Goal: Transaction & Acquisition: Purchase product/service

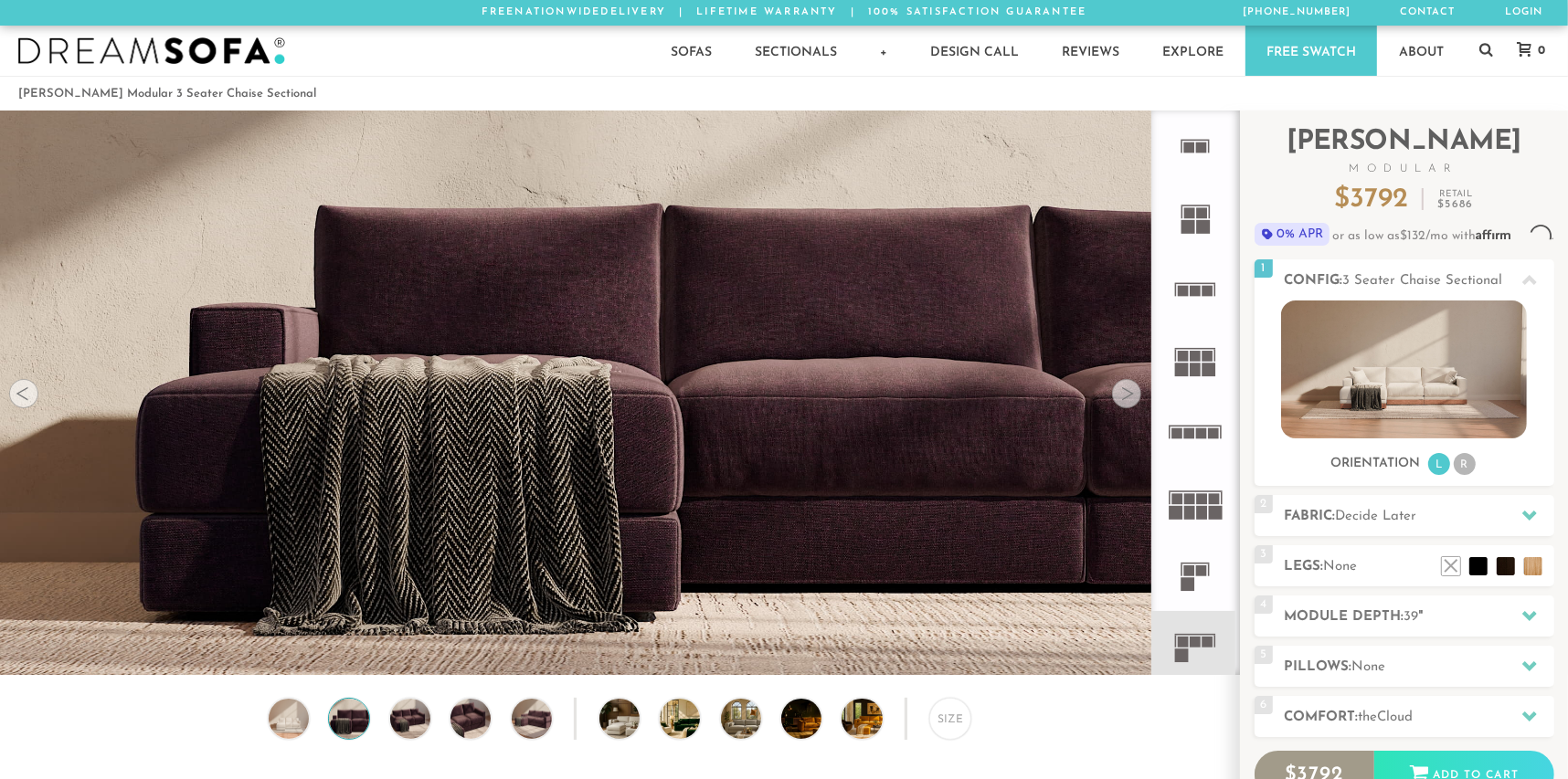
click at [1126, 400] on div at bounding box center [1127, 394] width 29 height 29
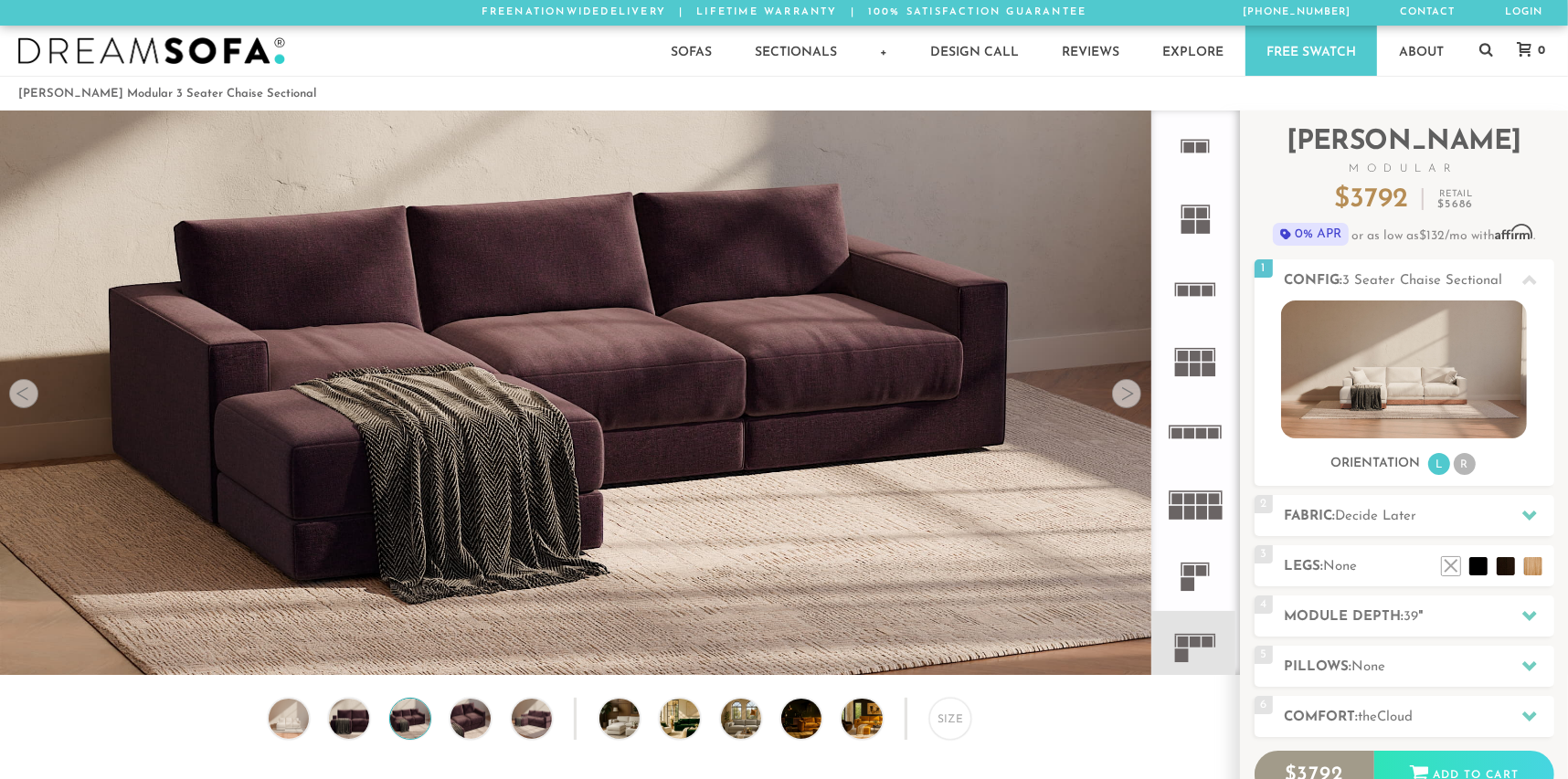
click at [1126, 400] on div at bounding box center [1127, 394] width 29 height 29
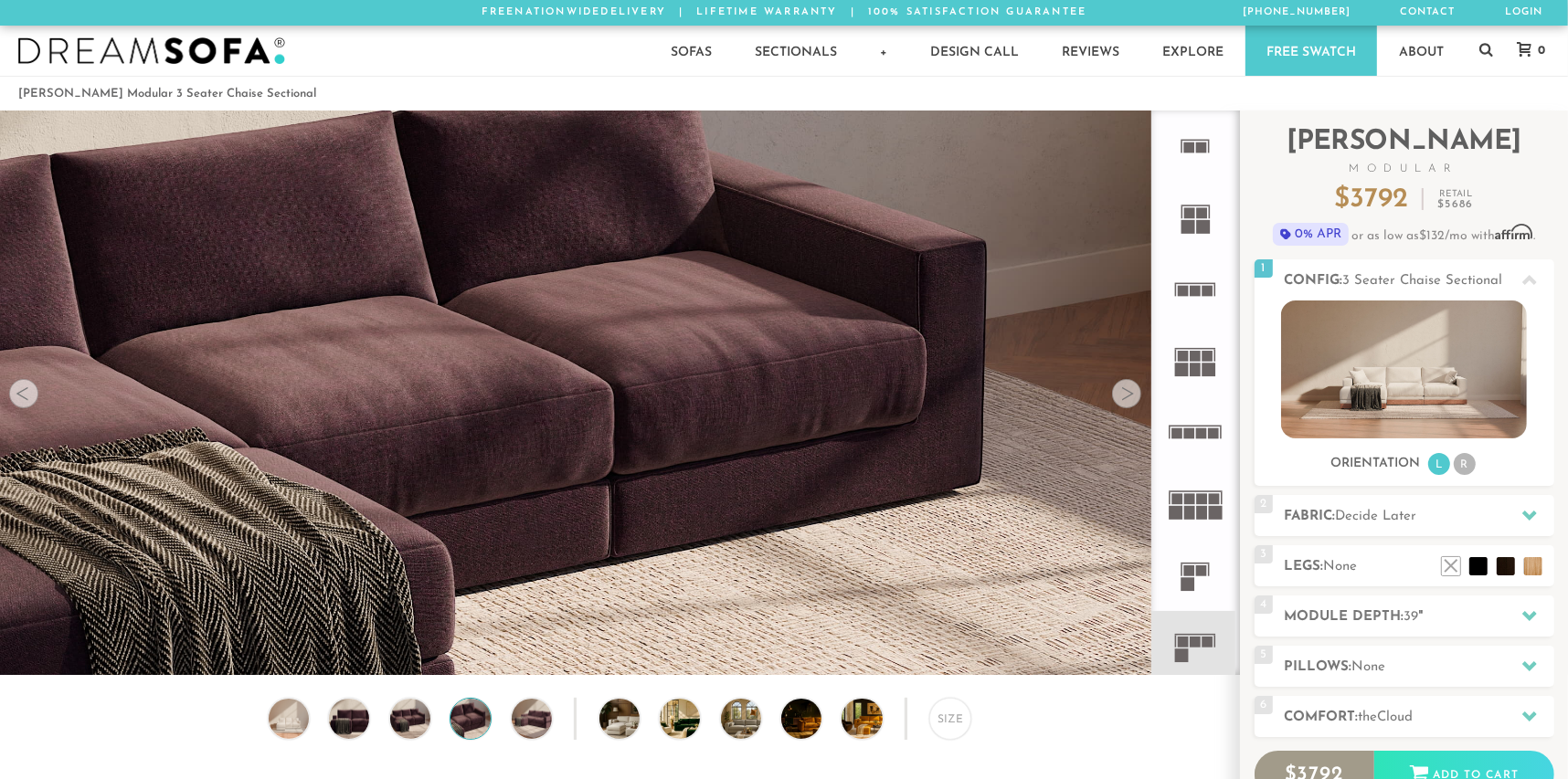
click at [1126, 400] on div at bounding box center [1127, 394] width 29 height 29
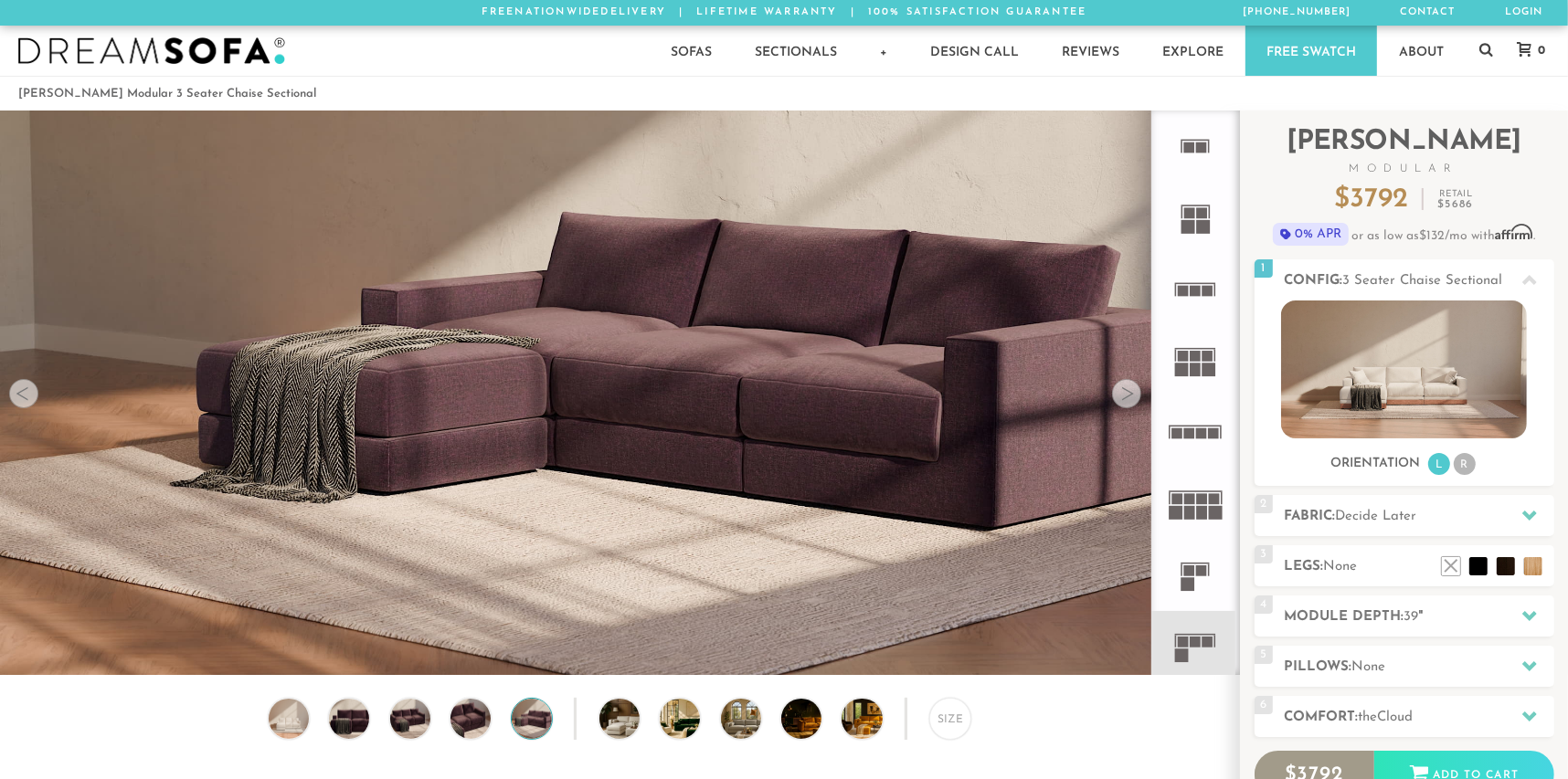
click at [1126, 400] on div at bounding box center [1127, 394] width 29 height 29
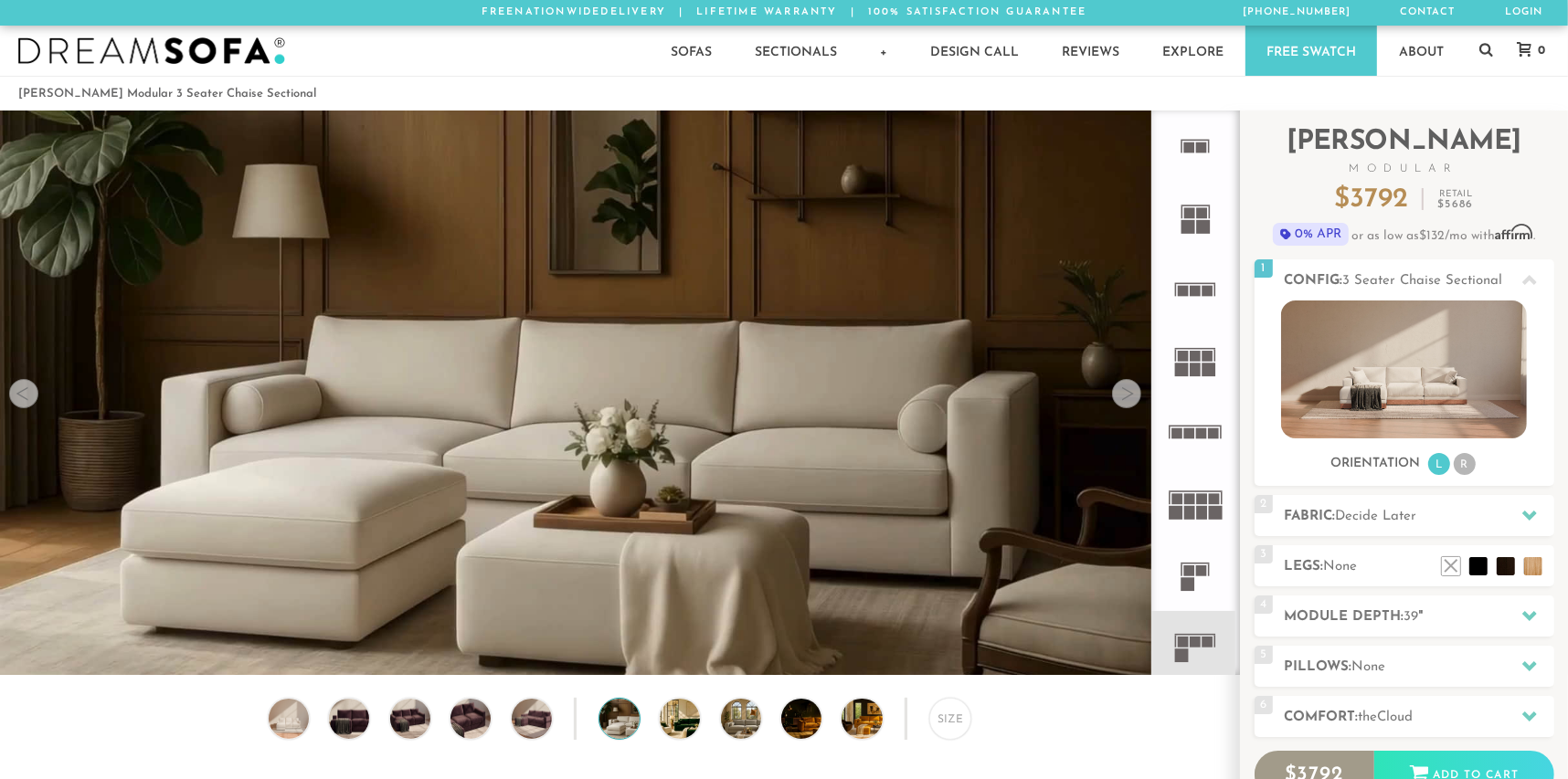
click at [1126, 400] on div at bounding box center [1127, 394] width 29 height 29
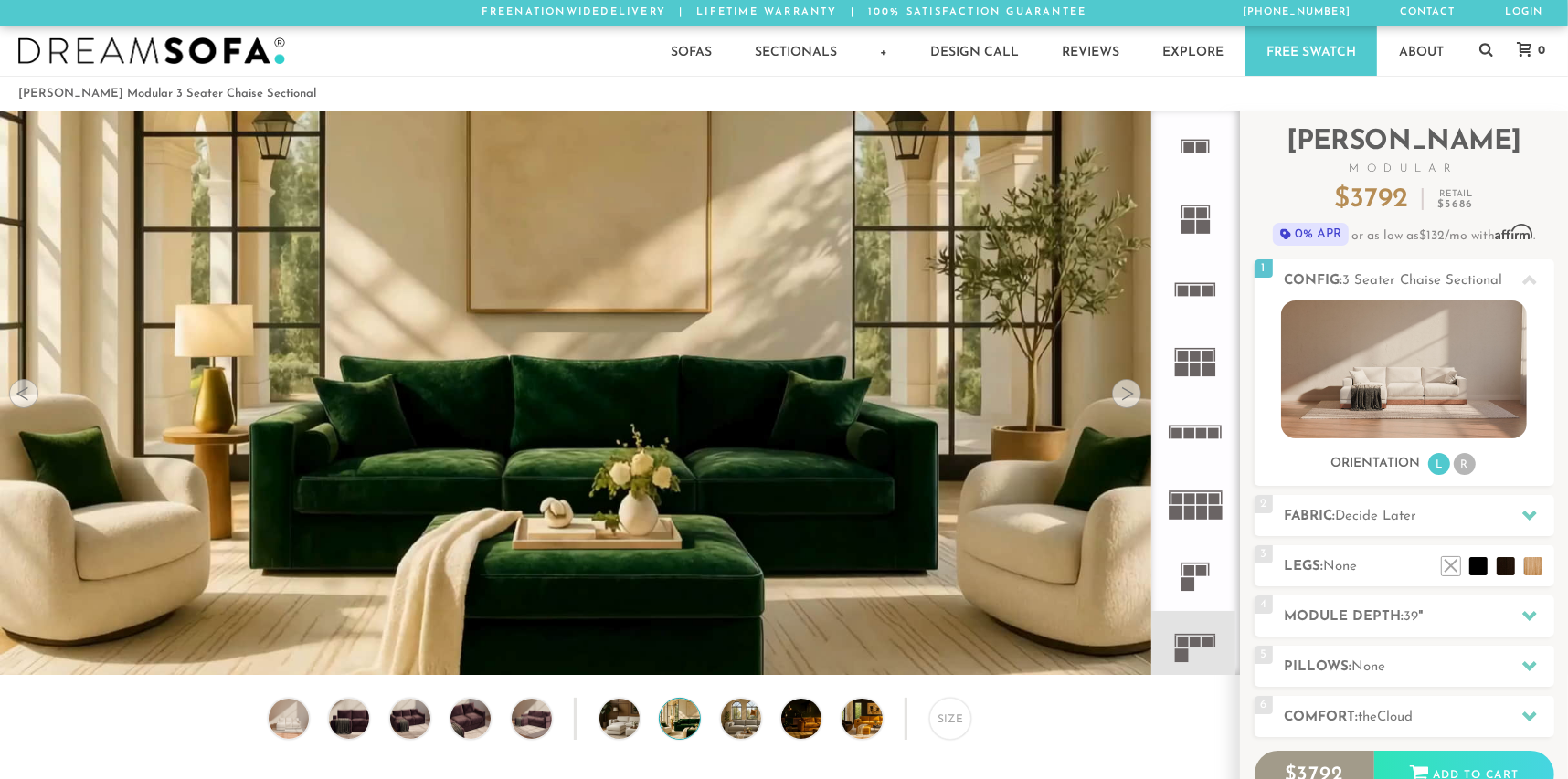
click at [1126, 400] on div at bounding box center [1127, 394] width 29 height 29
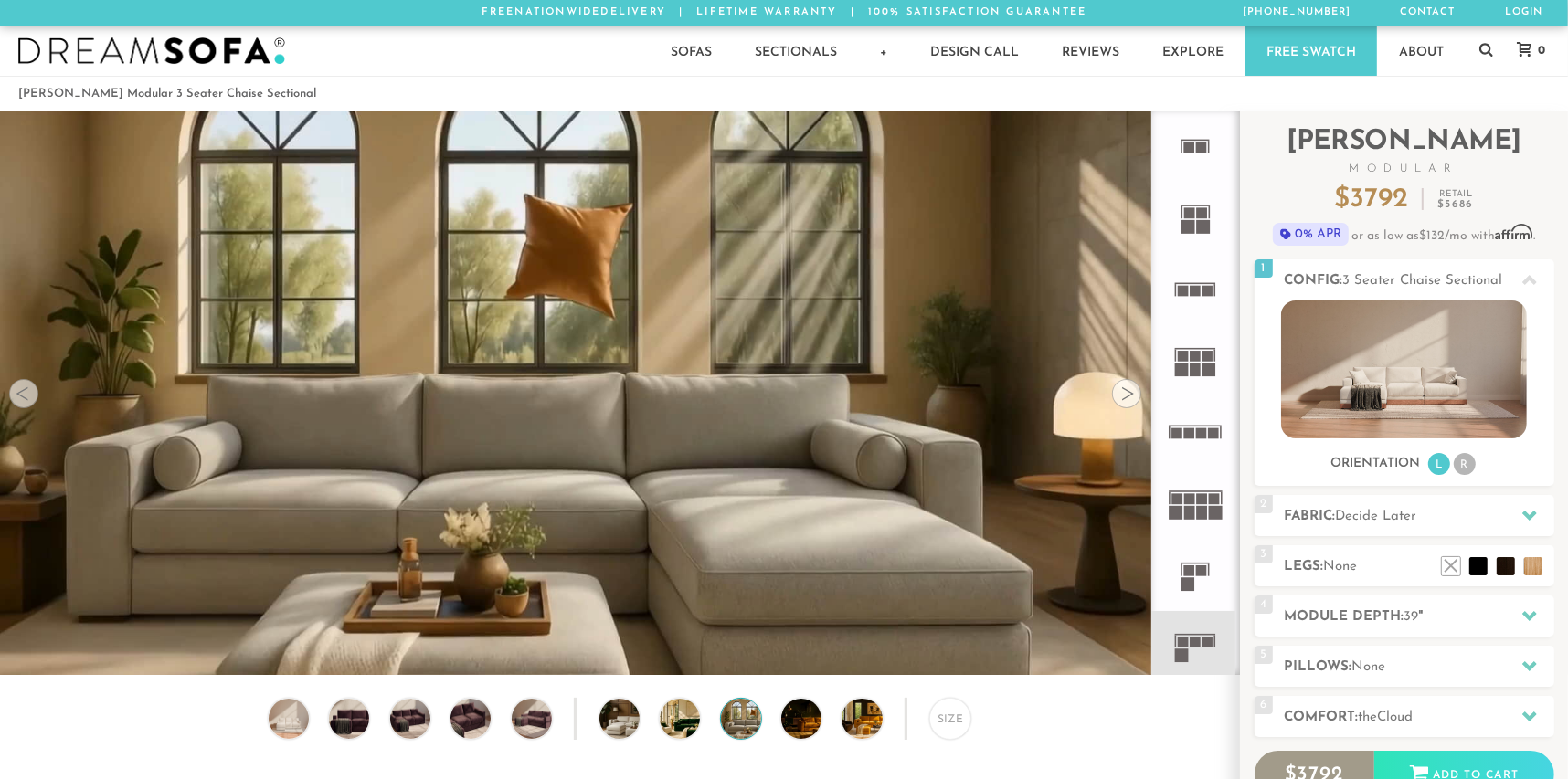
click at [1126, 400] on div at bounding box center [1127, 394] width 29 height 29
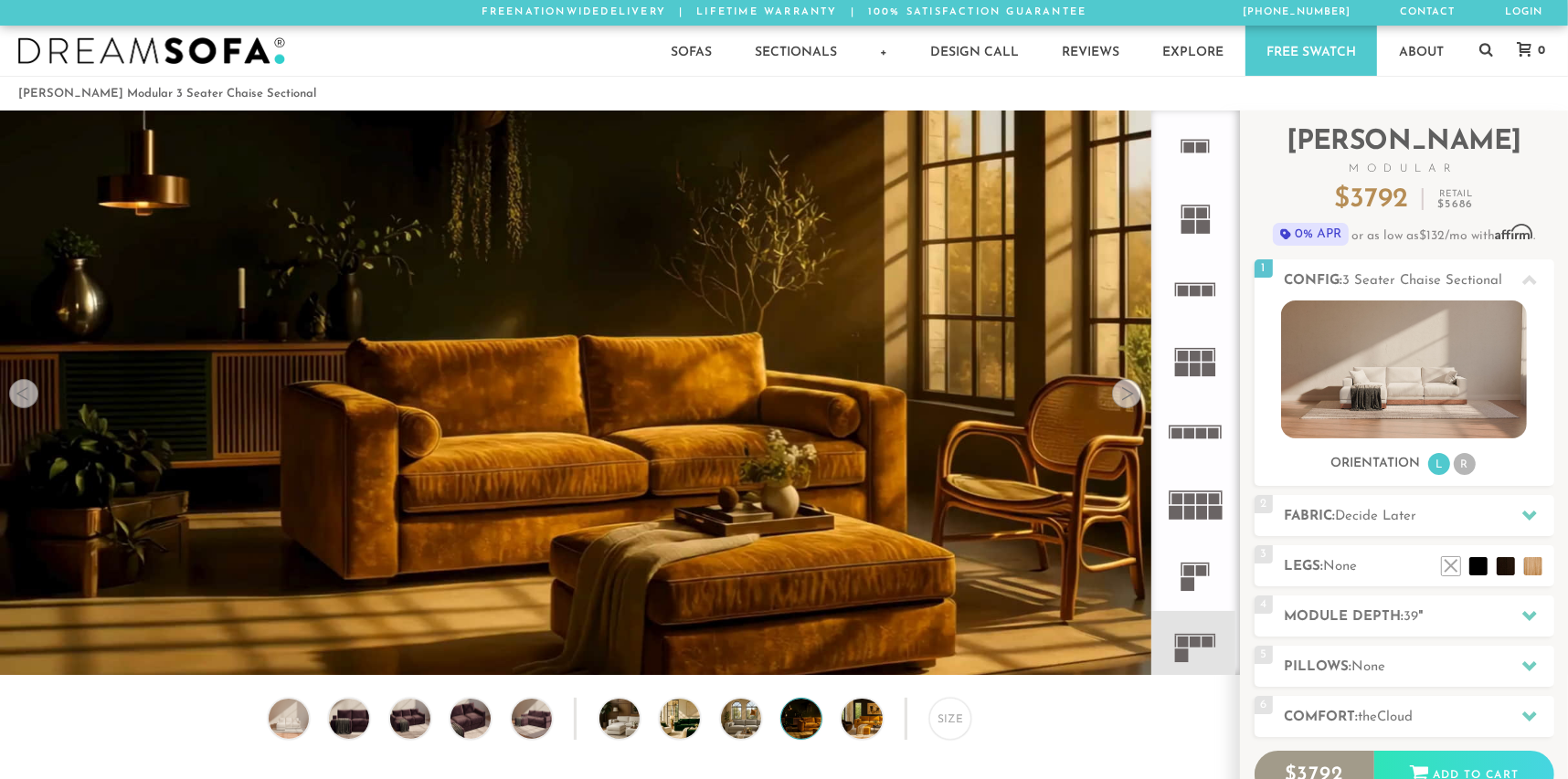
click at [1128, 401] on div at bounding box center [1127, 394] width 29 height 29
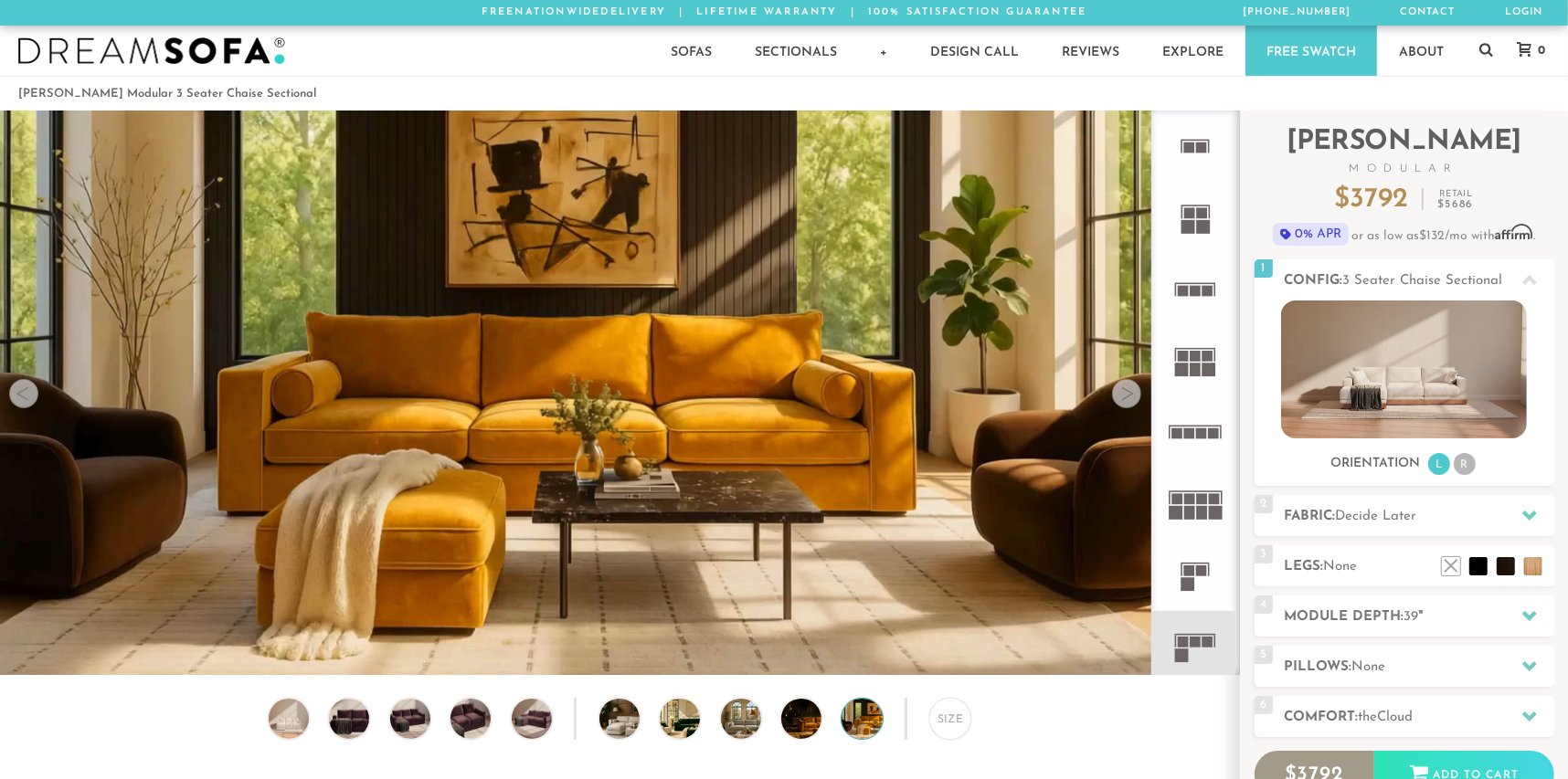
click at [1128, 401] on div at bounding box center [1127, 394] width 29 height 29
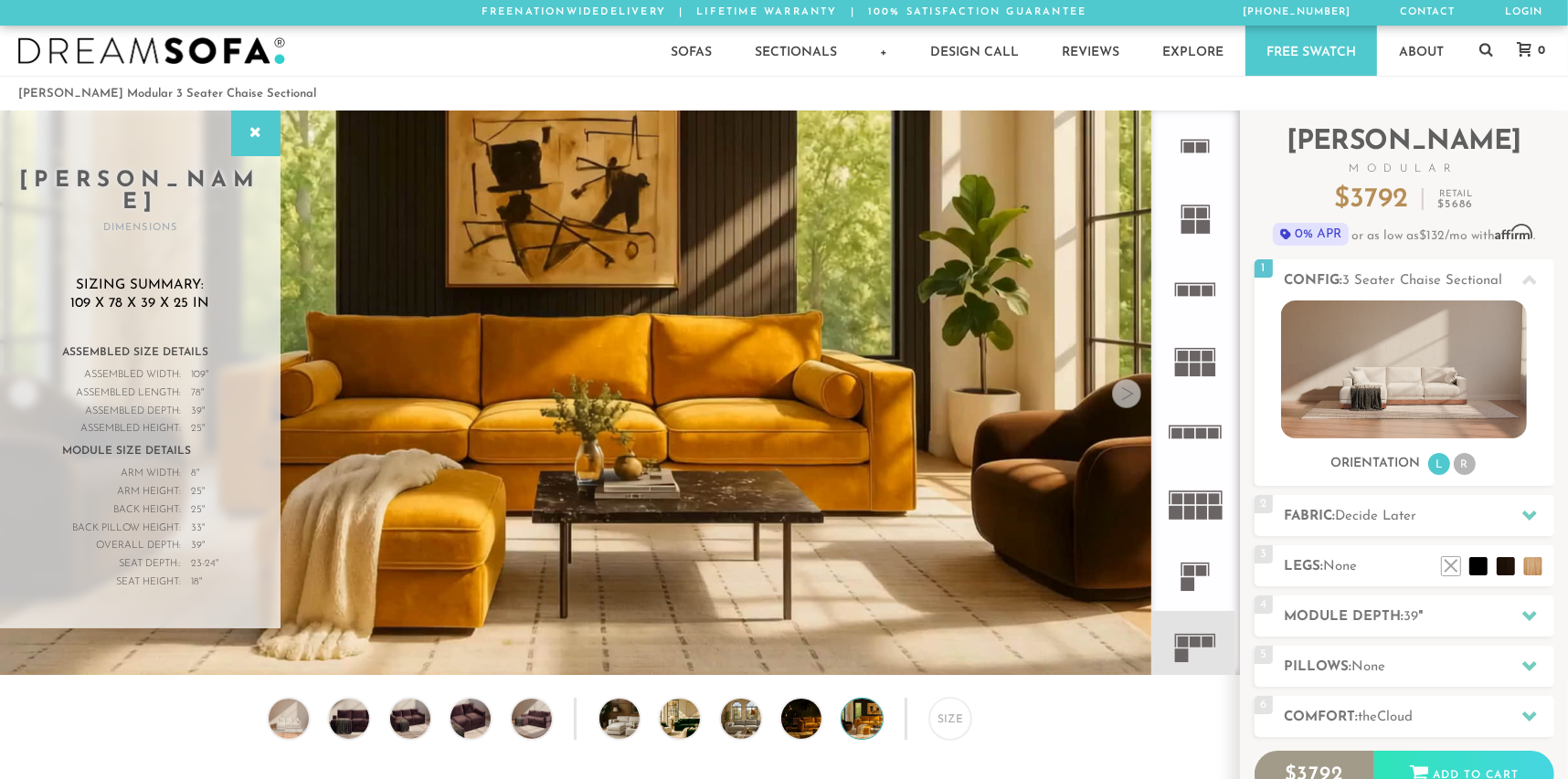
click at [1120, 404] on div at bounding box center [1127, 394] width 29 height 29
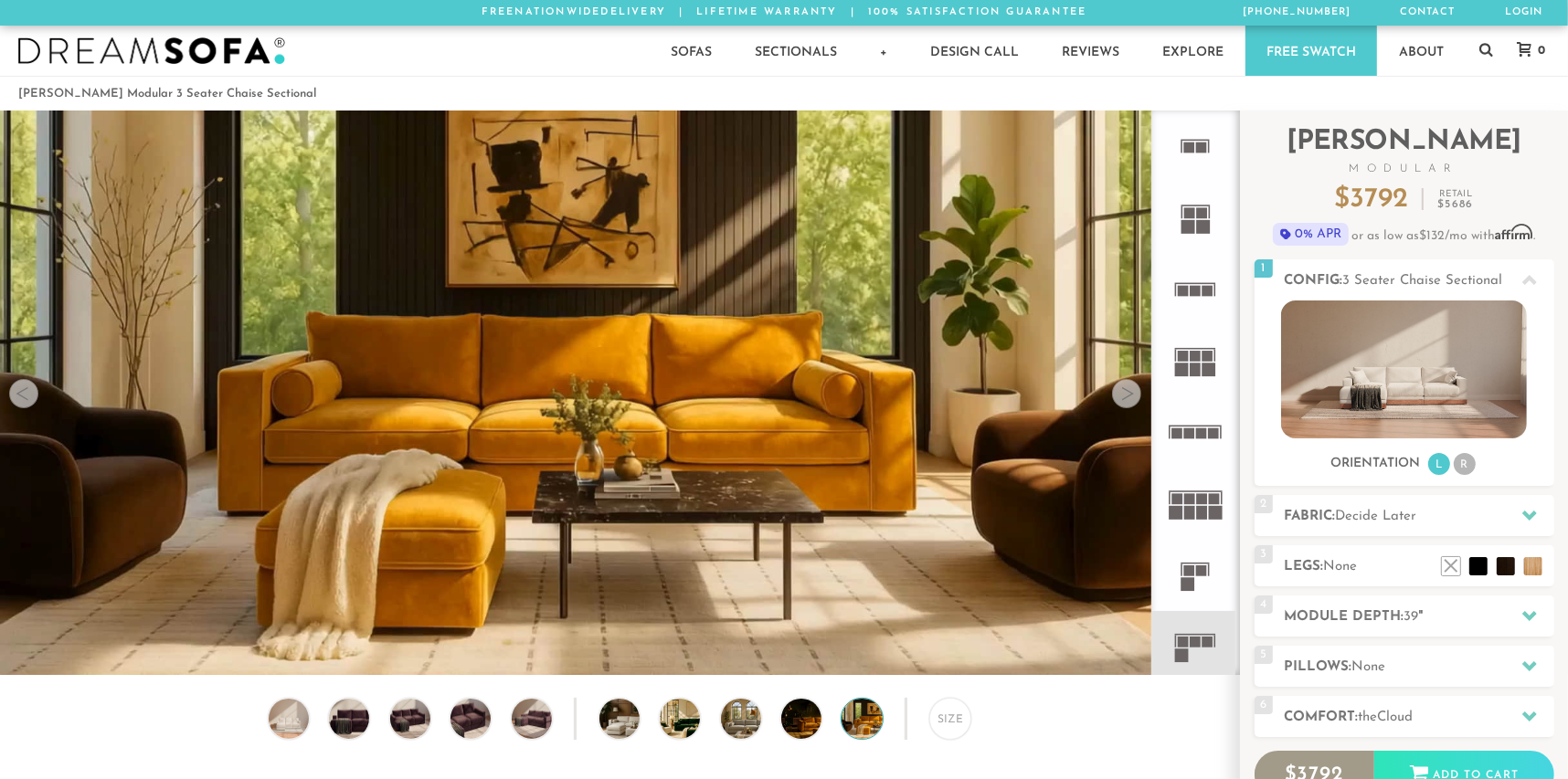
click at [1120, 404] on div at bounding box center [1127, 394] width 29 height 29
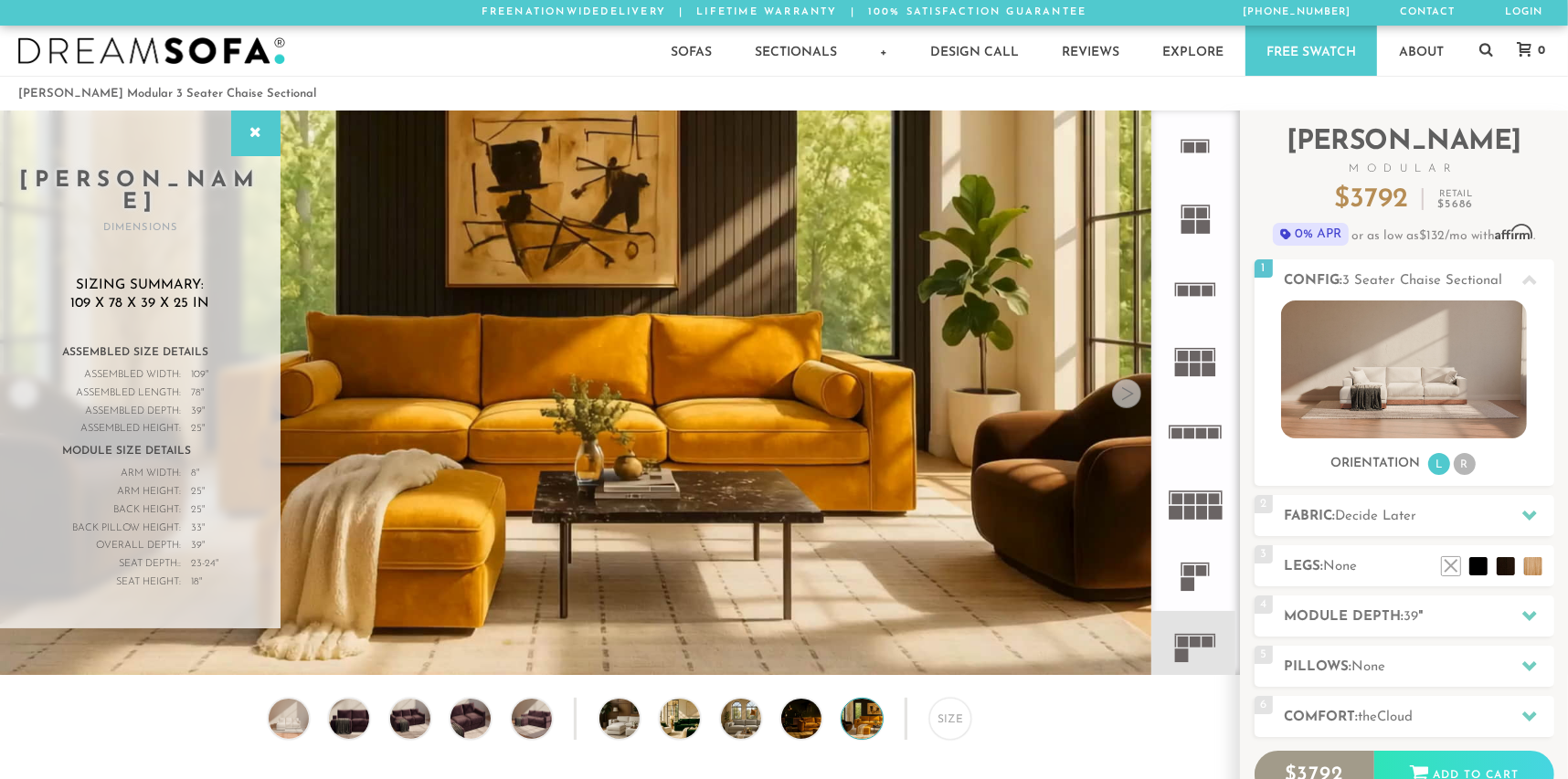
drag, startPoint x: 1120, startPoint y: 404, endPoint x: 1123, endPoint y: 394, distance: 10.4
click at [1123, 394] on div at bounding box center [1127, 394] width 29 height 29
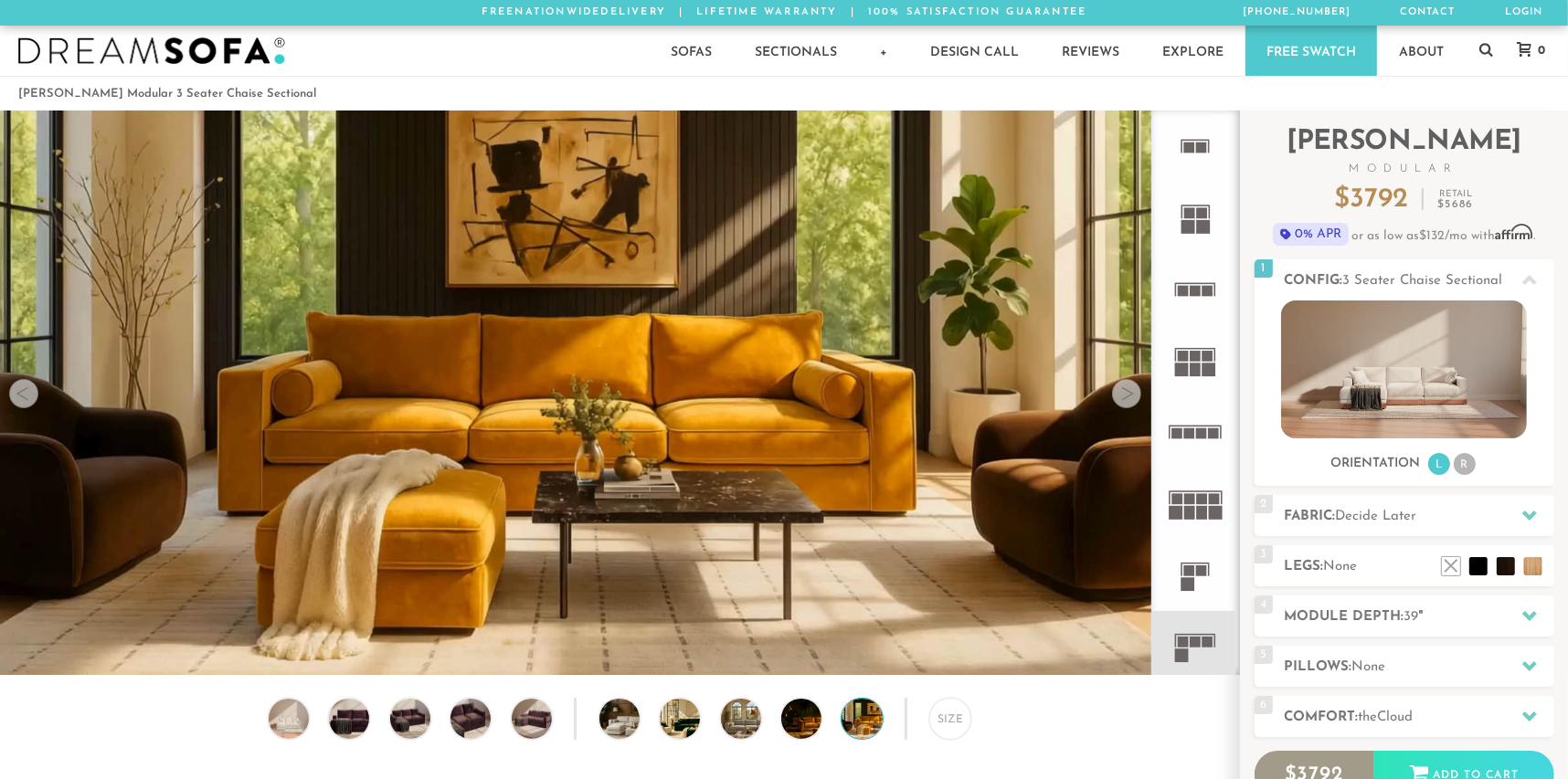
click at [1123, 394] on div at bounding box center [1127, 394] width 29 height 29
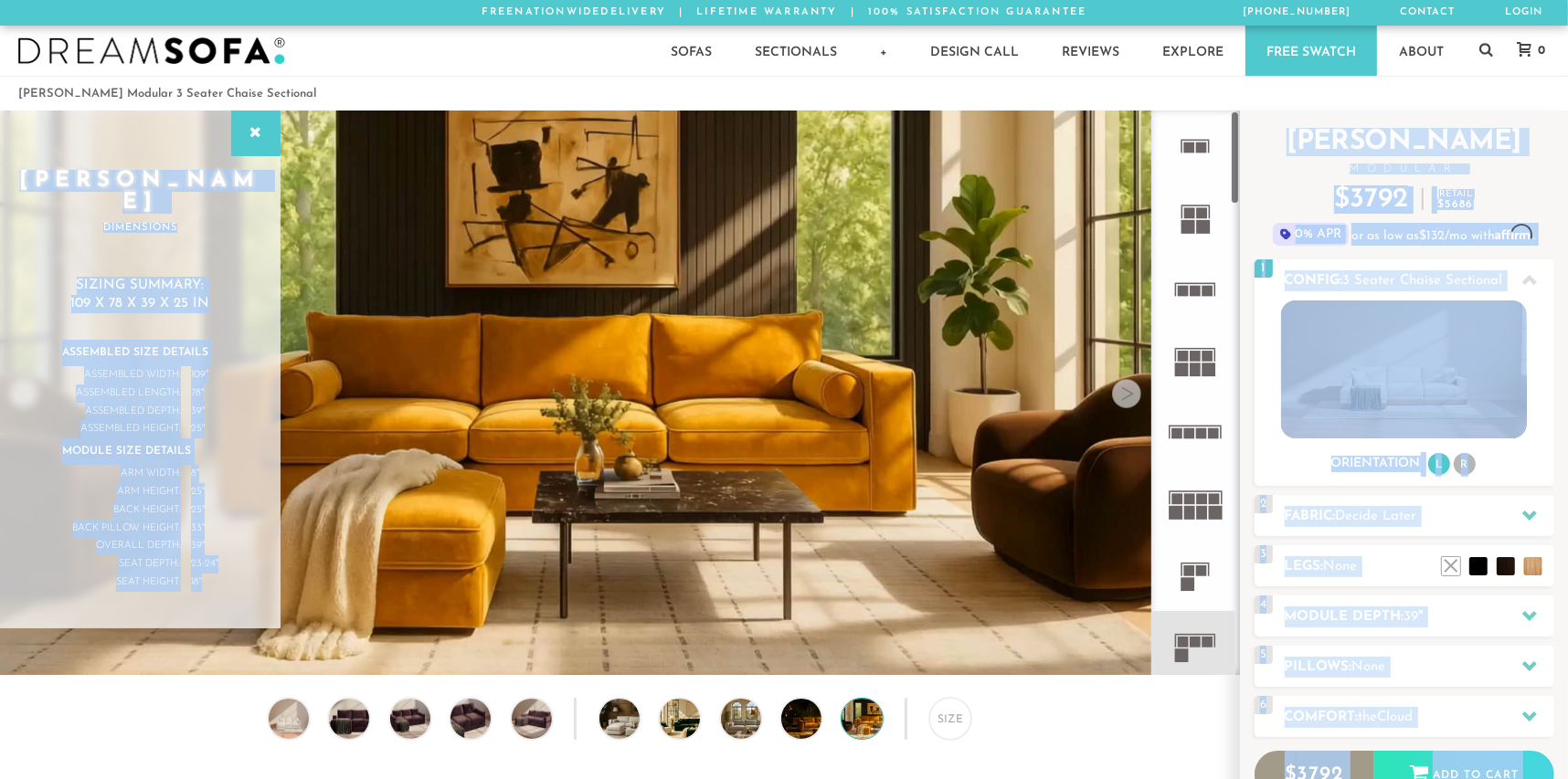
drag, startPoint x: 1123, startPoint y: 394, endPoint x: 1183, endPoint y: 272, distance: 136.0
click at [1183, 272] on div "Lifetime Warranty American Made Personalized by You Designer Experience [PHONE_…" at bounding box center [784, 393] width 1568 height 564
drag, startPoint x: 1183, startPoint y: 272, endPoint x: 1188, endPoint y: 136, distance: 136.1
click at [1188, 136] on icon at bounding box center [1195, 146] width 72 height 72
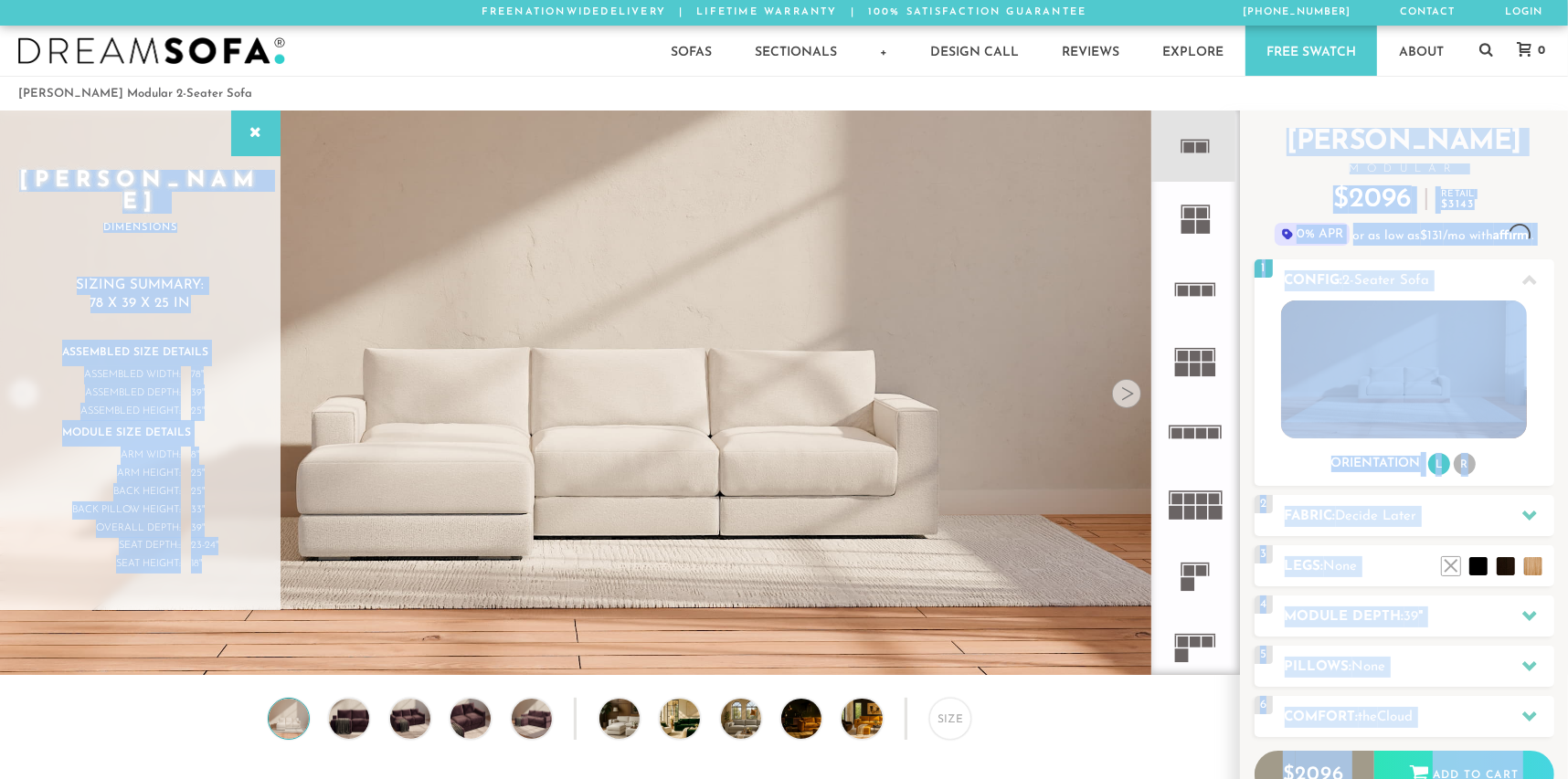
click at [1190, 233] on icon at bounding box center [1195, 218] width 72 height 72
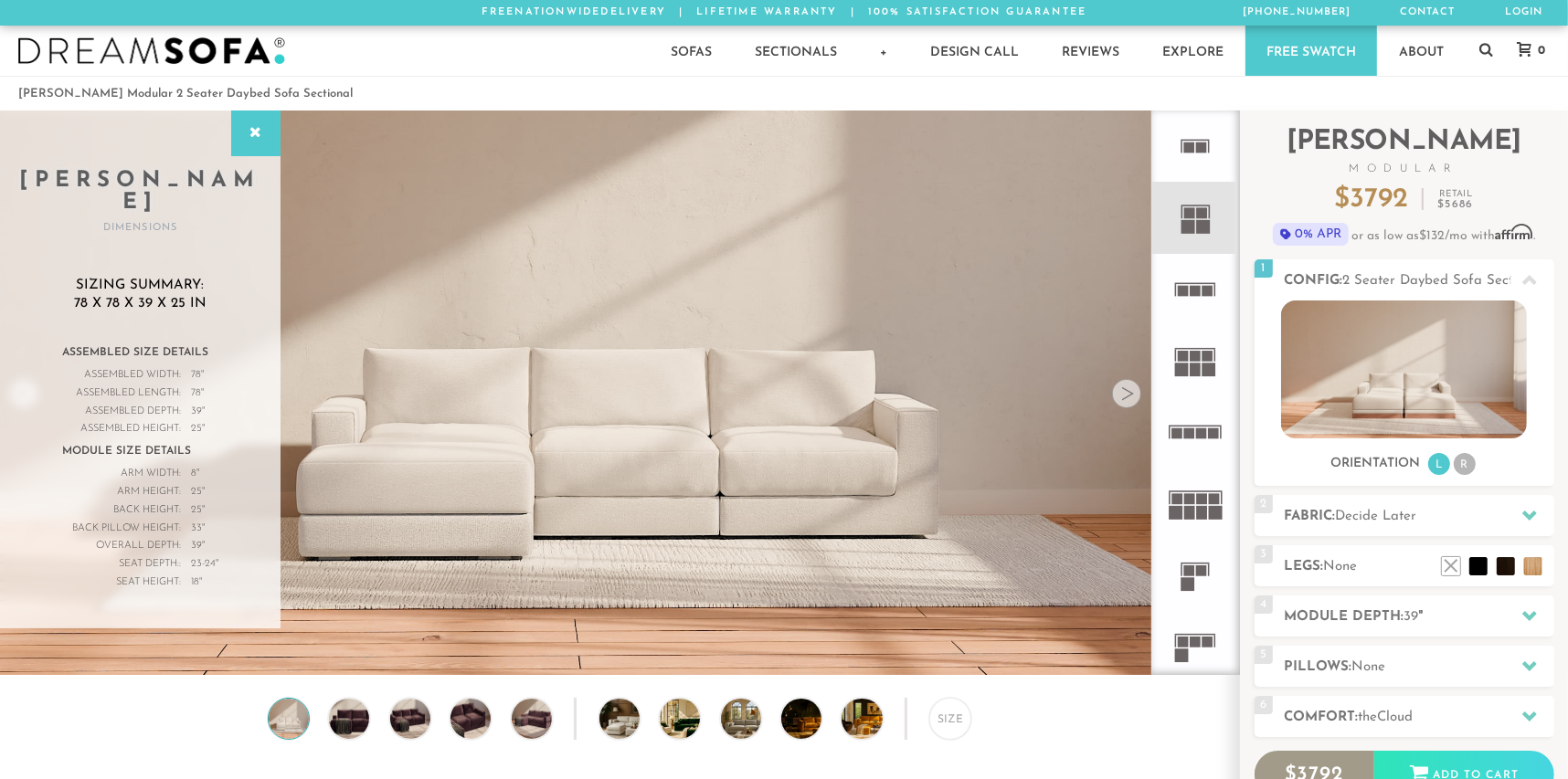
click at [1190, 233] on icon at bounding box center [1195, 218] width 72 height 72
click at [1186, 293] on rect at bounding box center [1183, 290] width 11 height 11
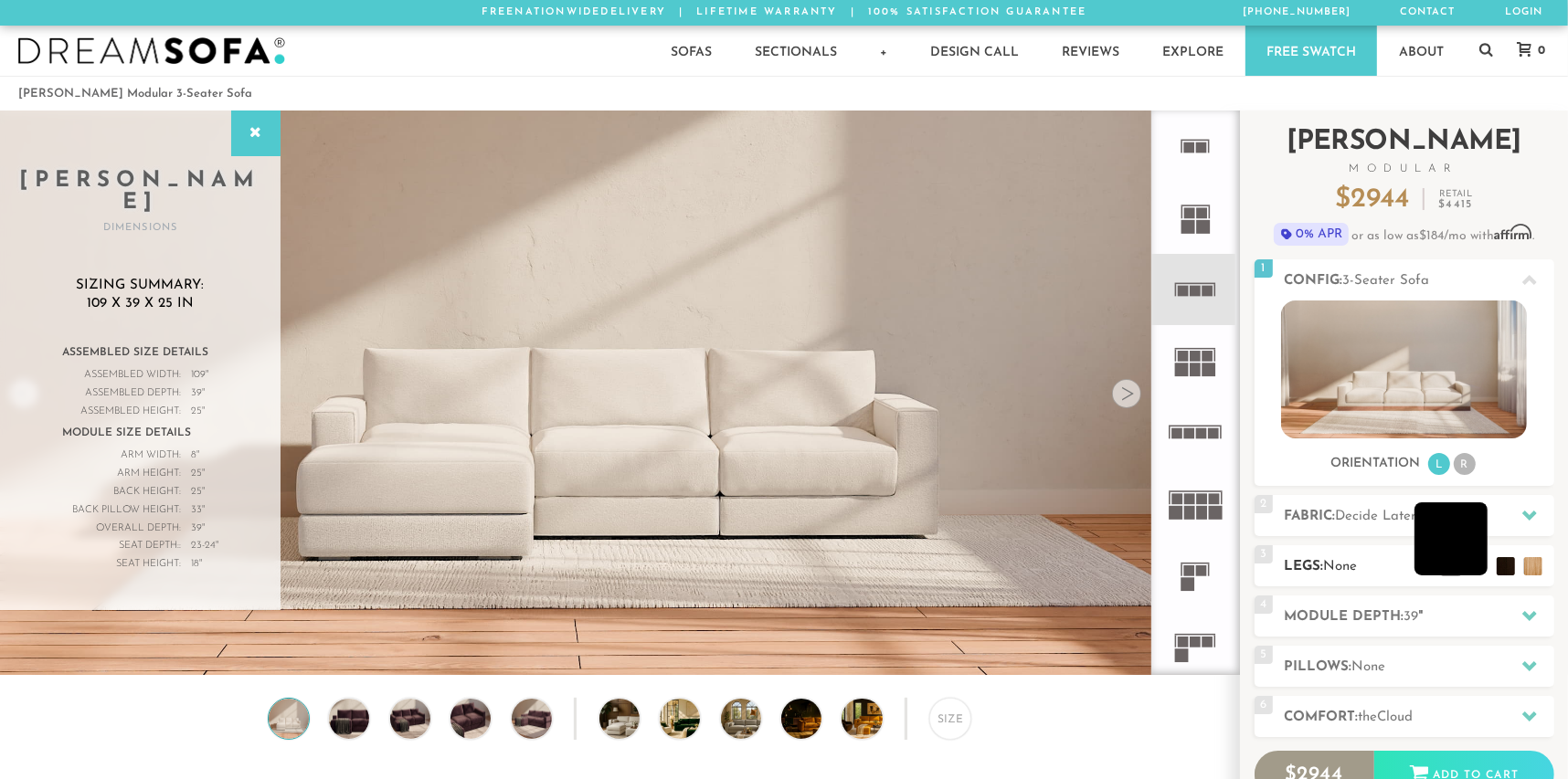
click at [1476, 568] on li at bounding box center [1451, 539] width 74 height 73
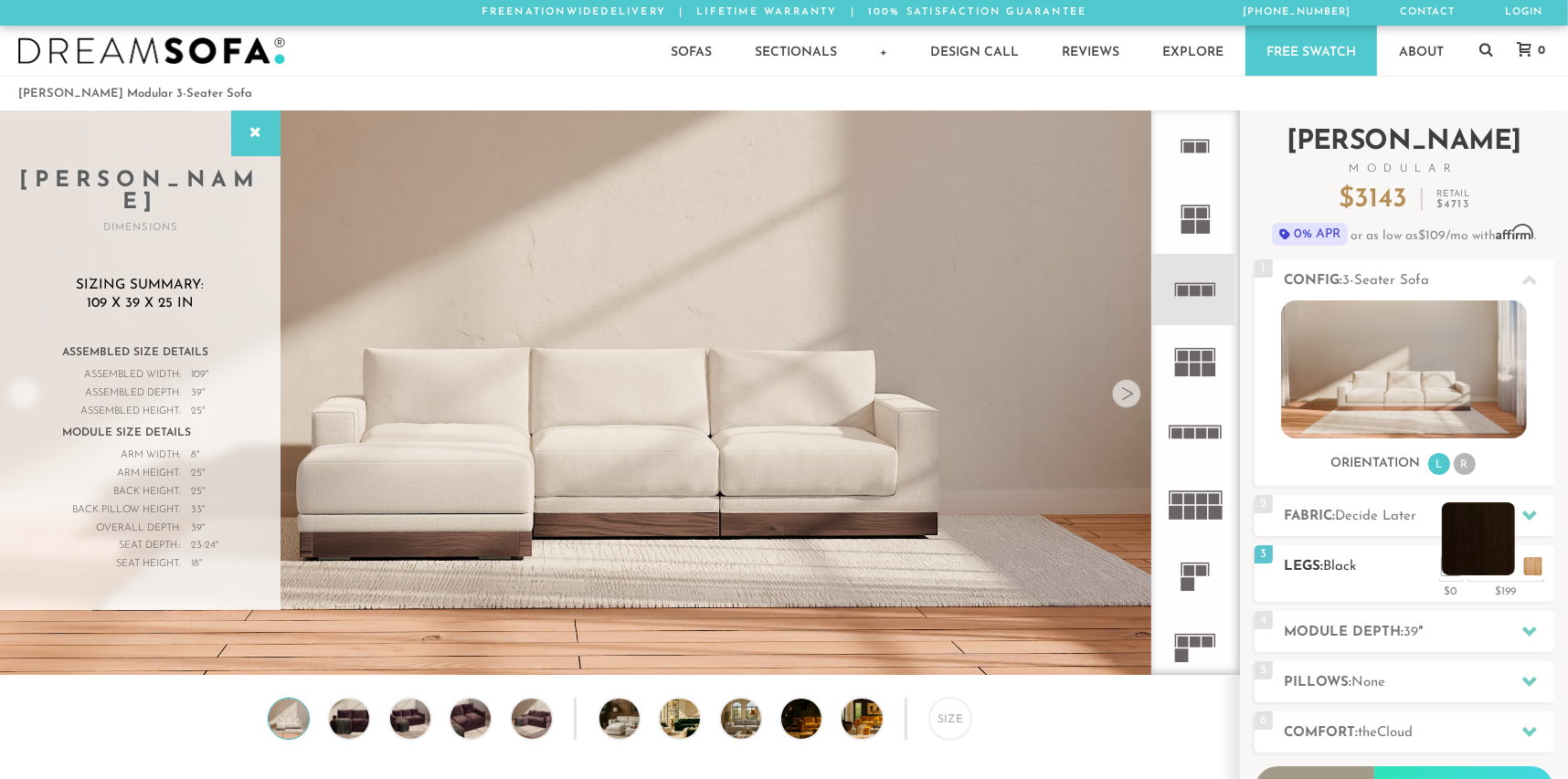
click at [1504, 568] on li at bounding box center [1478, 539] width 74 height 73
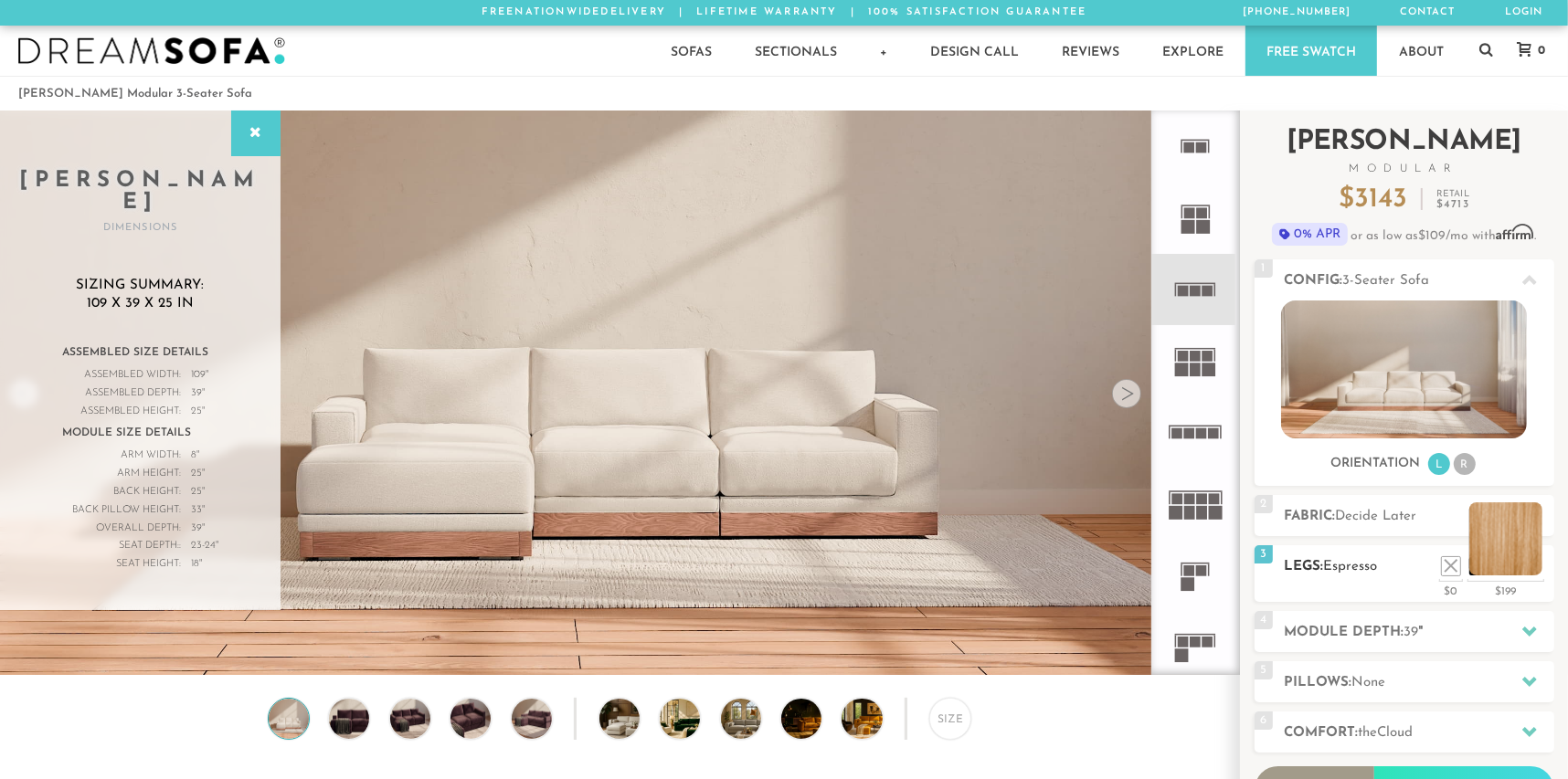
click at [1531, 568] on li at bounding box center [1505, 539] width 74 height 73
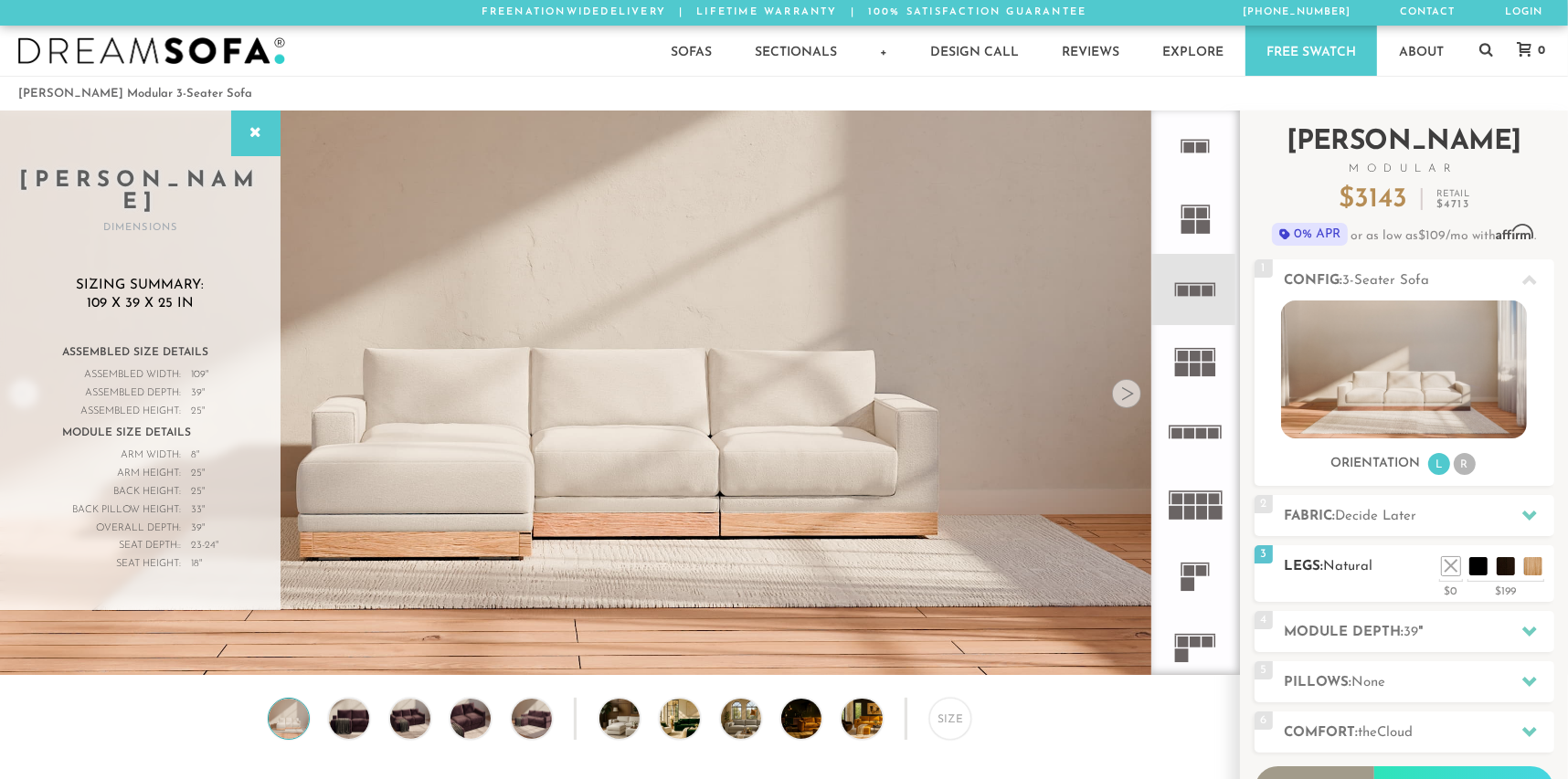
click at [1445, 581] on div "$0" at bounding box center [1451, 589] width 24 height 17
click at [1446, 572] on li at bounding box center [1424, 539] width 74 height 73
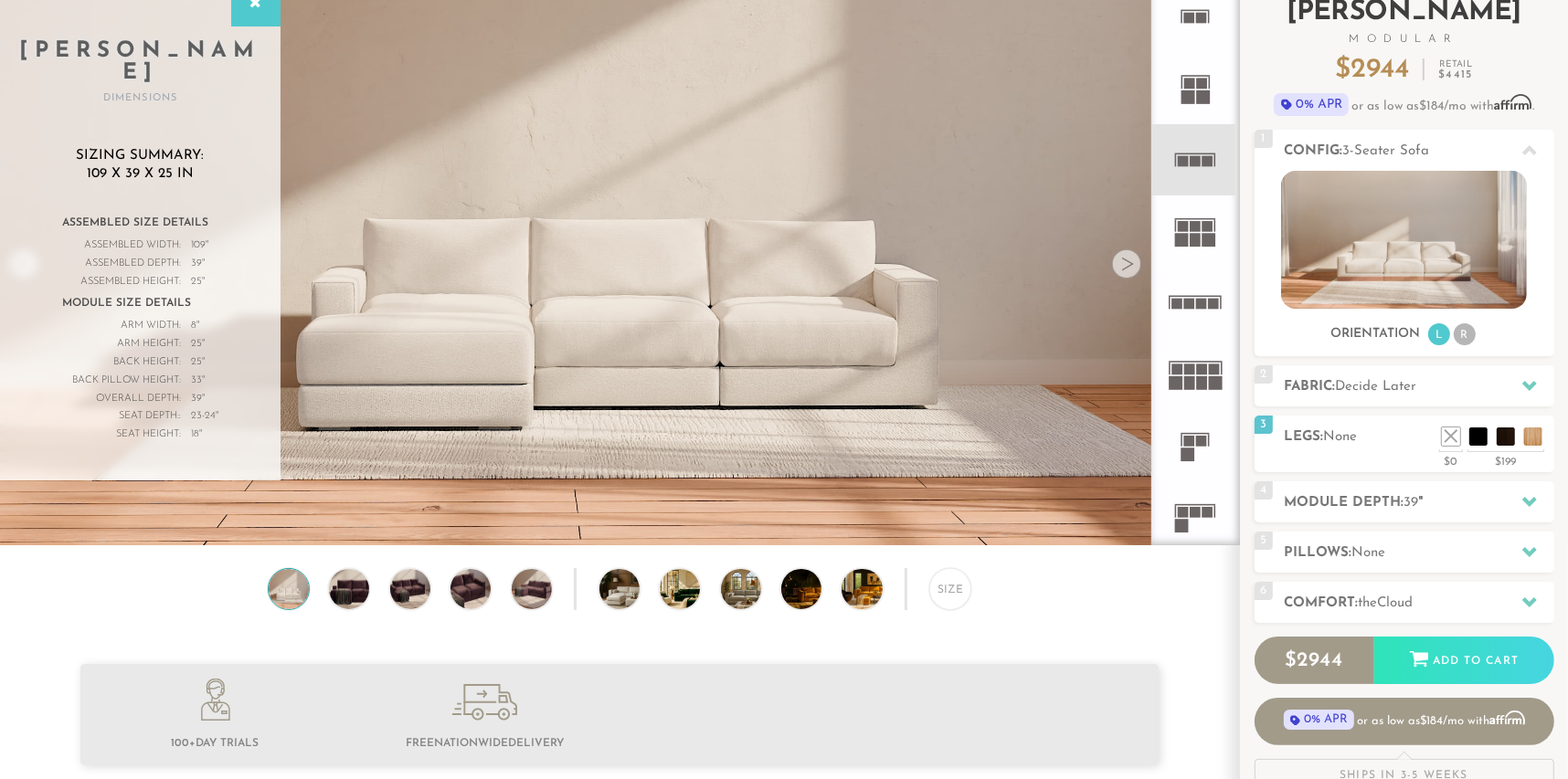
scroll to position [130, 0]
click at [1528, 496] on icon at bounding box center [1530, 501] width 15 height 15
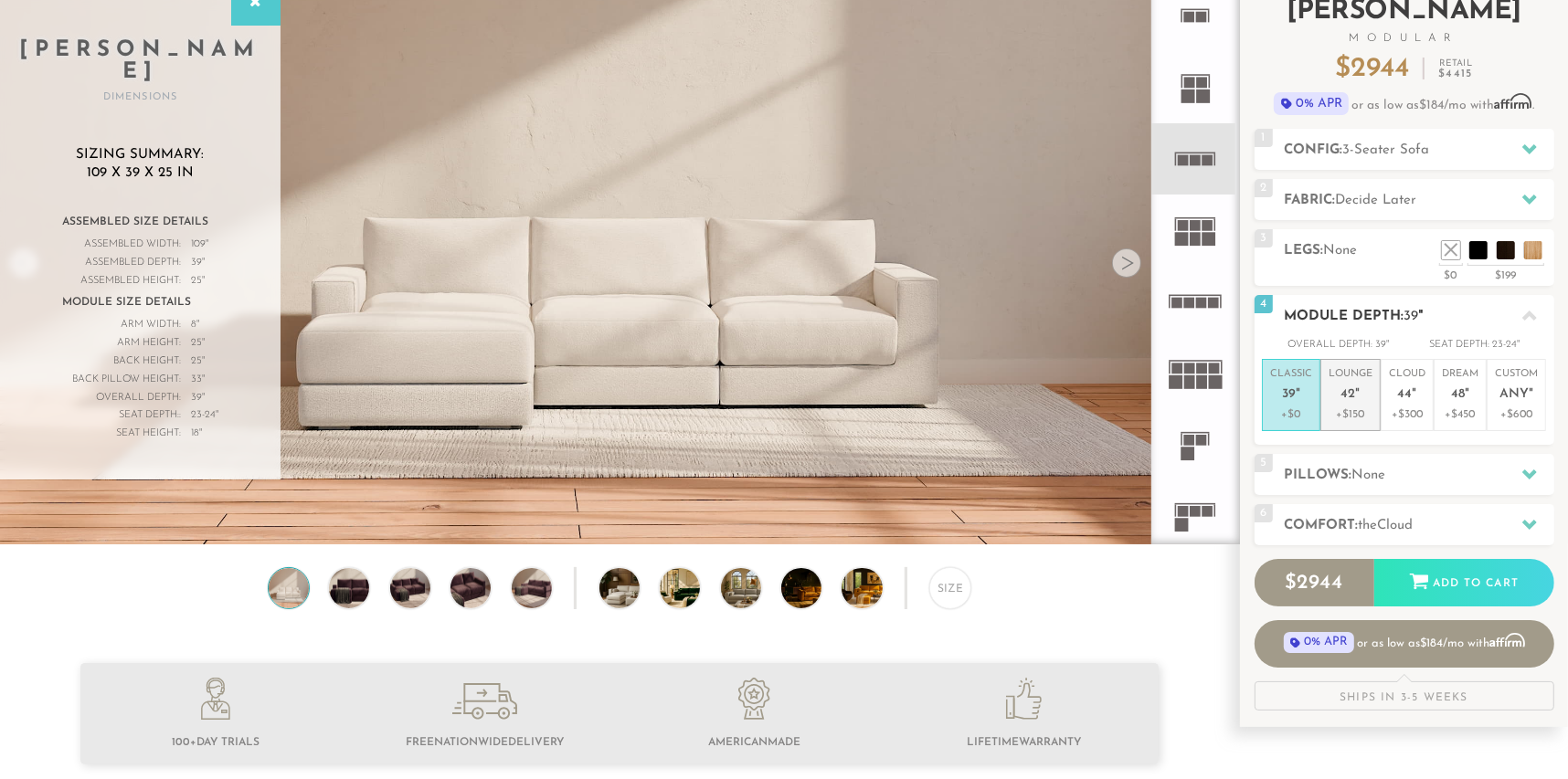
click at [1359, 405] on p "Lounge 42 "" at bounding box center [1350, 387] width 44 height 39
click at [1513, 456] on div "5 Pillows: None" at bounding box center [1404, 474] width 300 height 41
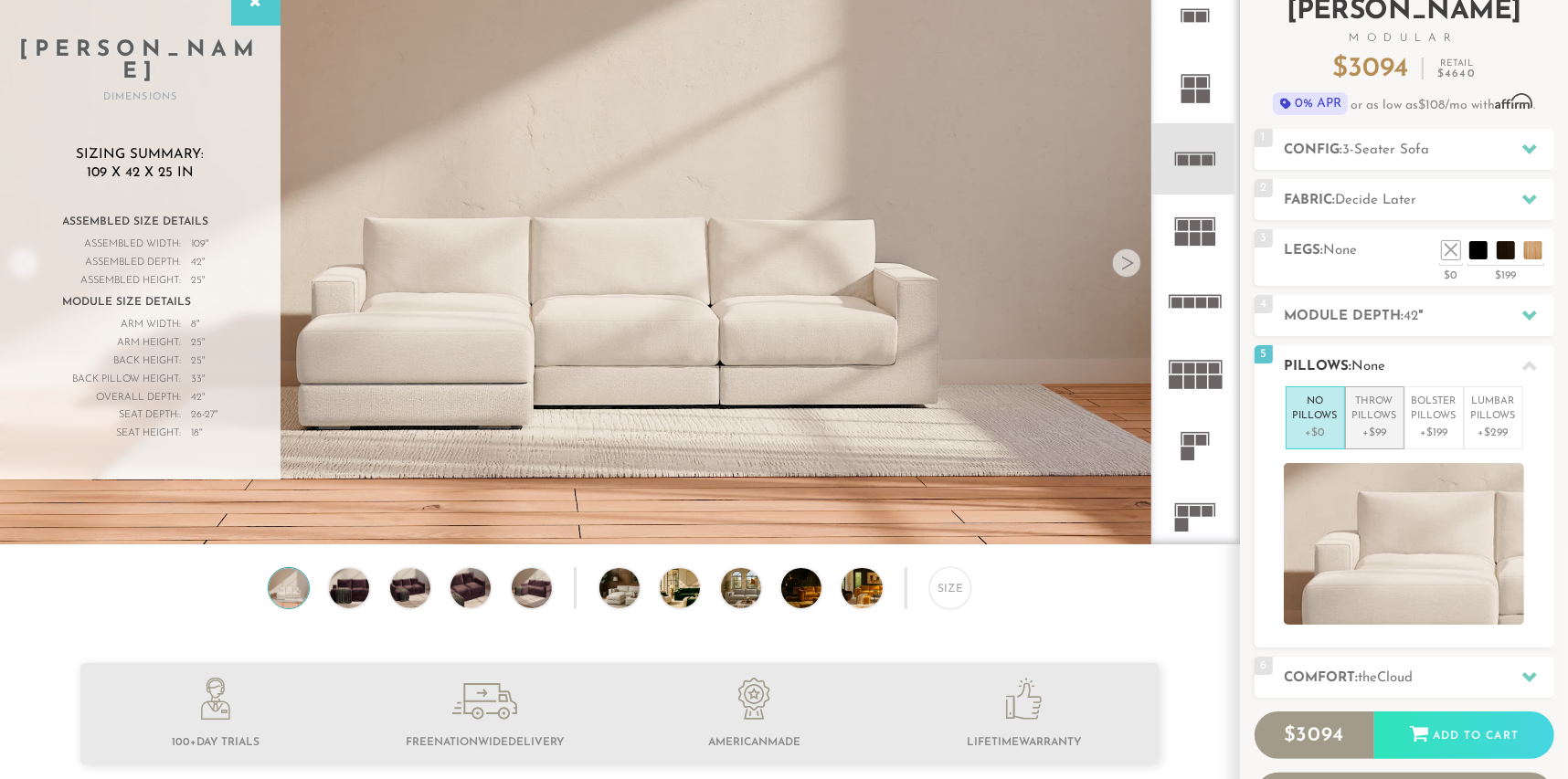
click at [1367, 413] on p "Throw Pillows" at bounding box center [1375, 410] width 45 height 30
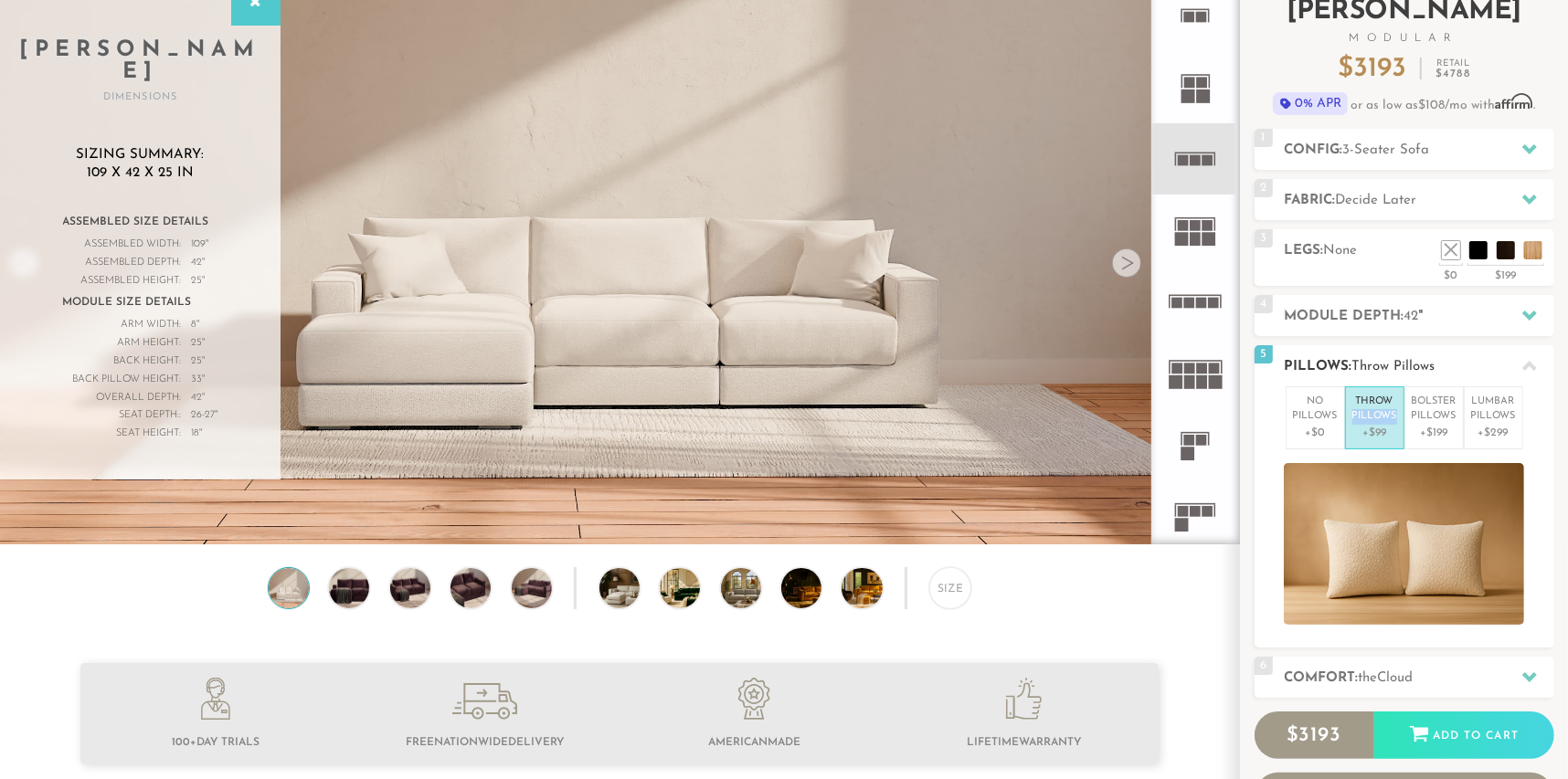
click at [1367, 413] on p "Throw Pillows" at bounding box center [1375, 410] width 45 height 30
drag, startPoint x: 1367, startPoint y: 413, endPoint x: 1439, endPoint y: 406, distance: 72.3
click at [1439, 406] on p "Bolster Pillows" at bounding box center [1435, 410] width 45 height 30
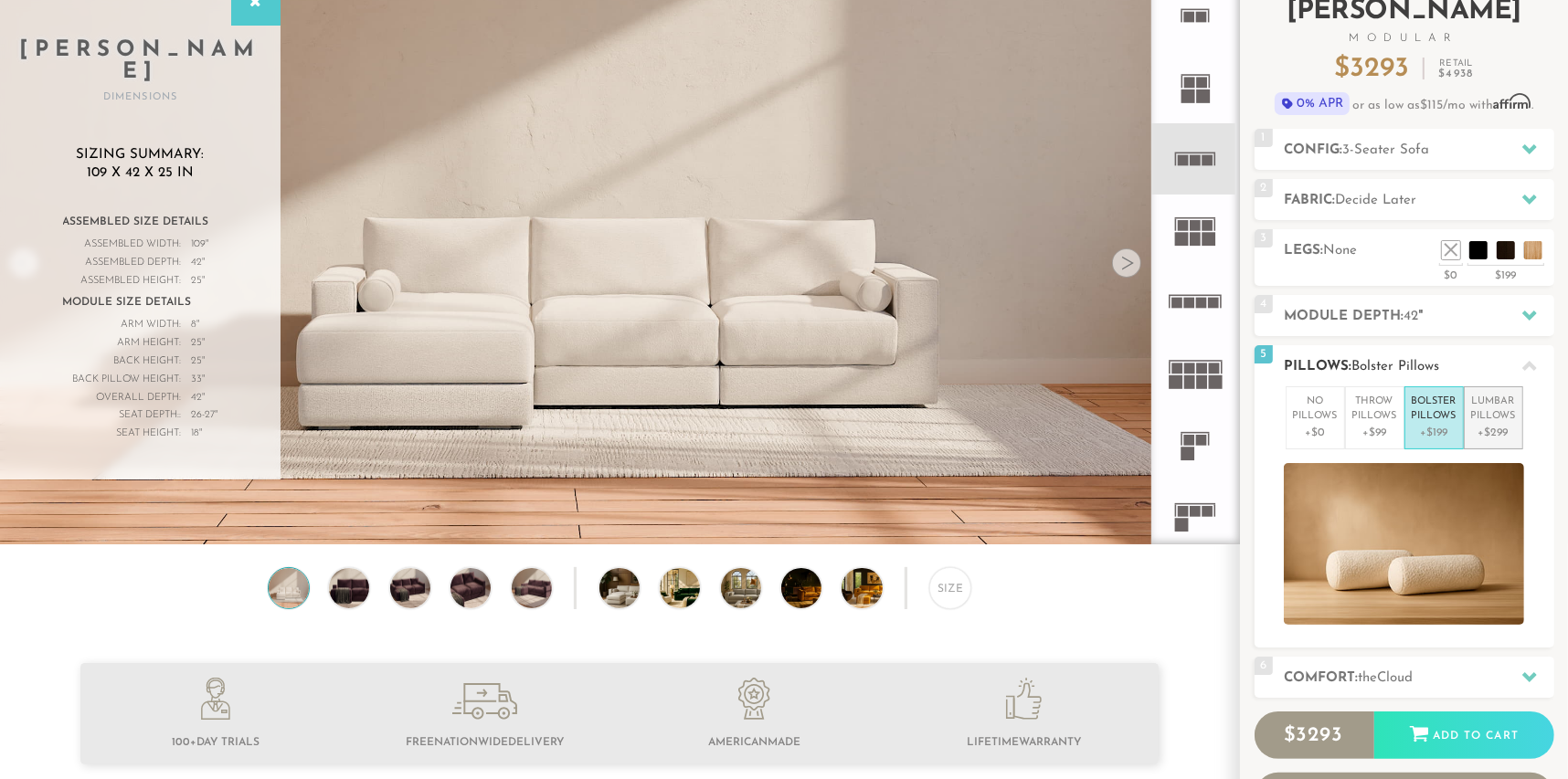
click at [1490, 411] on p "Lumbar Pillows" at bounding box center [1494, 410] width 45 height 30
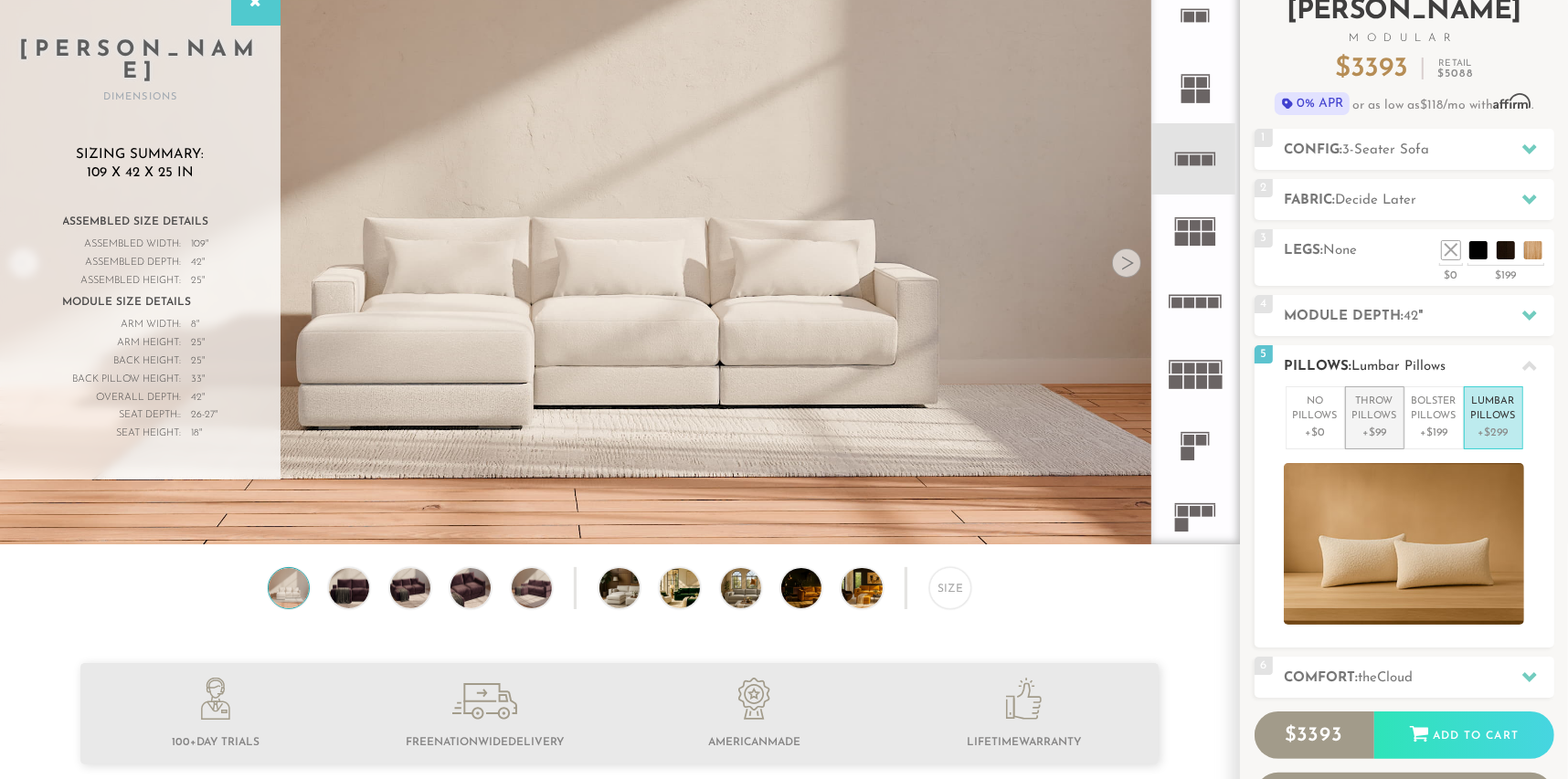
click at [1372, 401] on p "Throw Pillows" at bounding box center [1375, 410] width 45 height 30
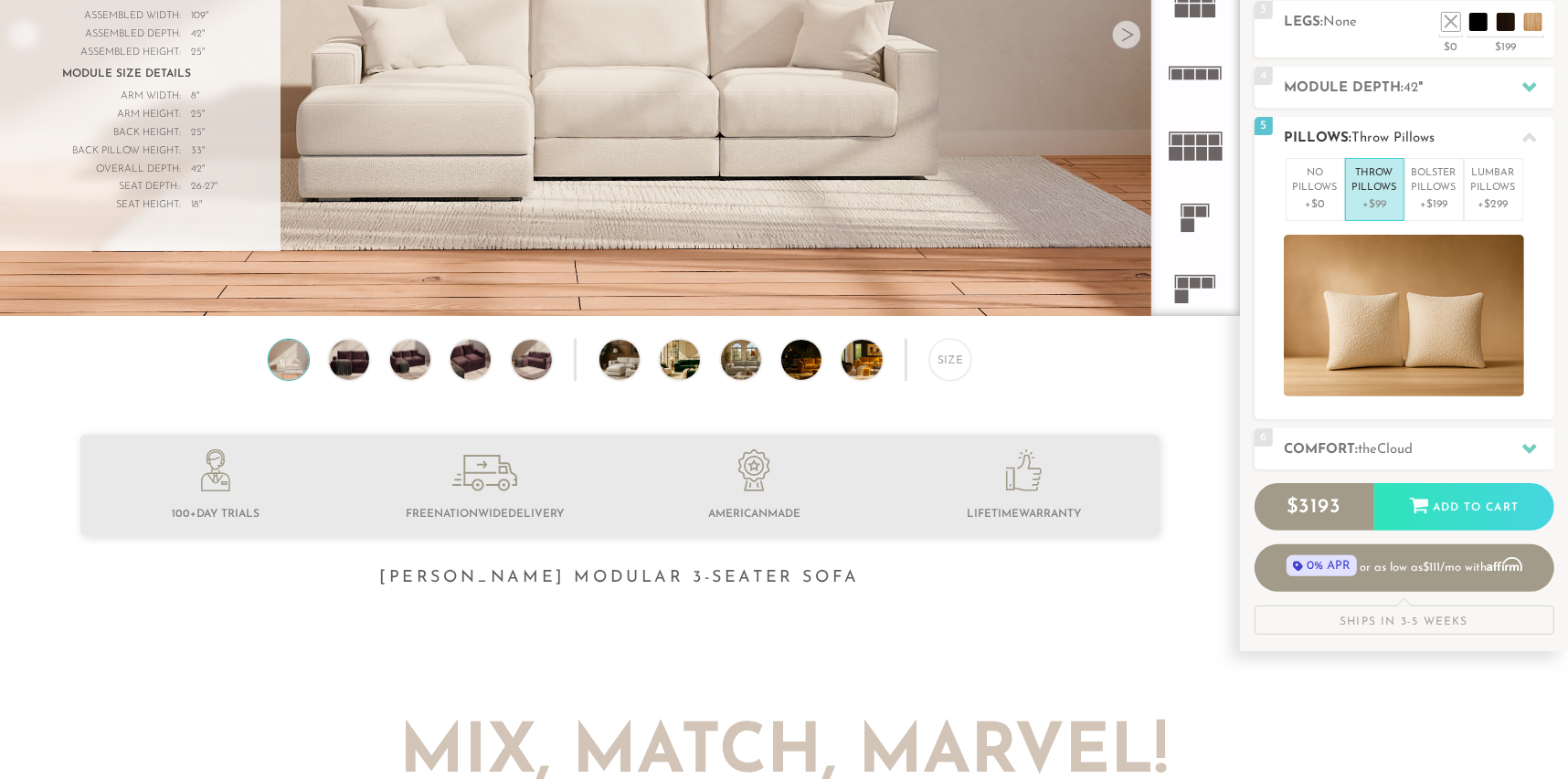
scroll to position [359, 0]
click at [1409, 441] on h2 "Comfort: the Cloud" at bounding box center [1419, 450] width 270 height 21
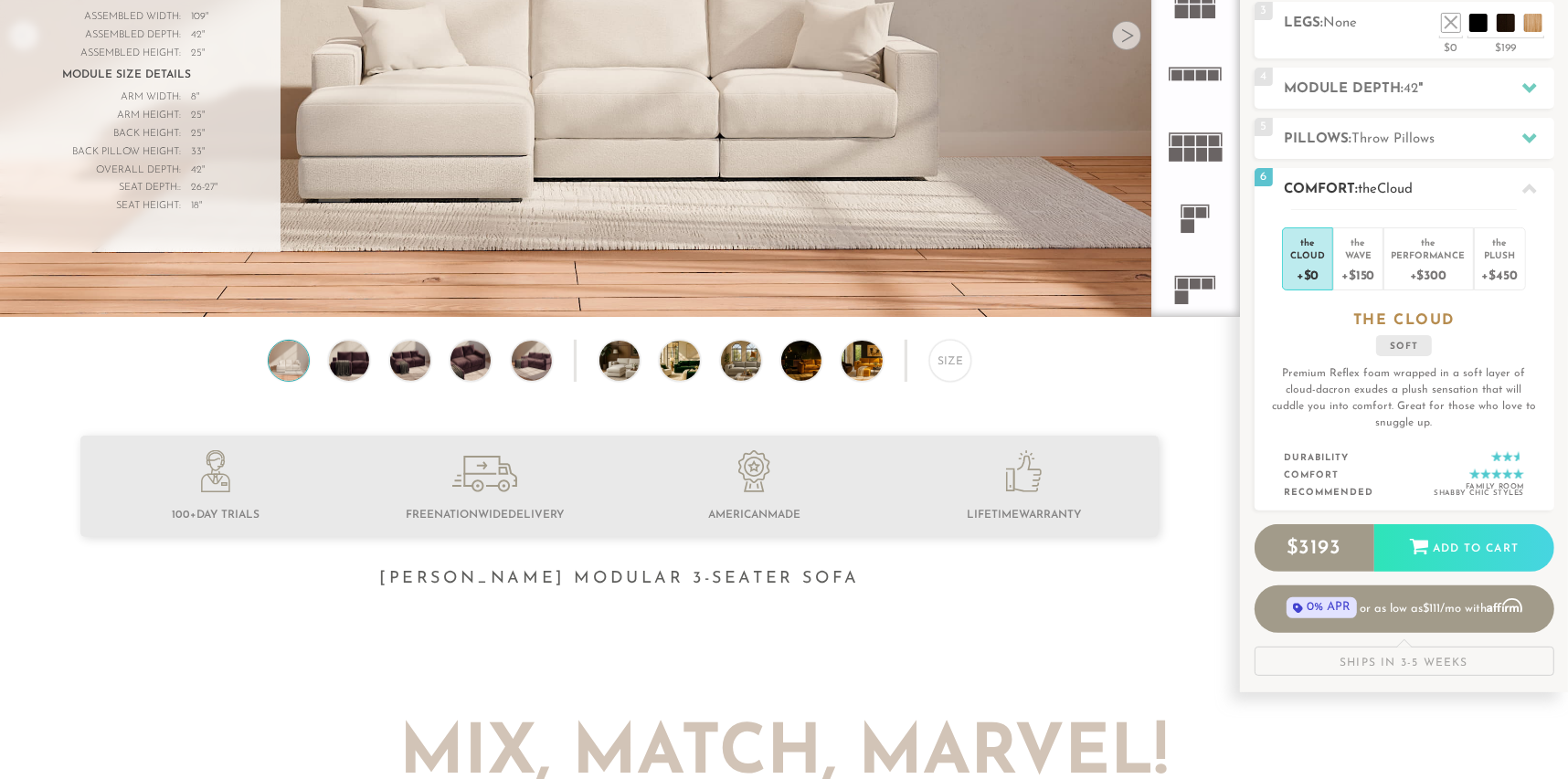
click at [1302, 265] on div "+$0" at bounding box center [1307, 274] width 34 height 26
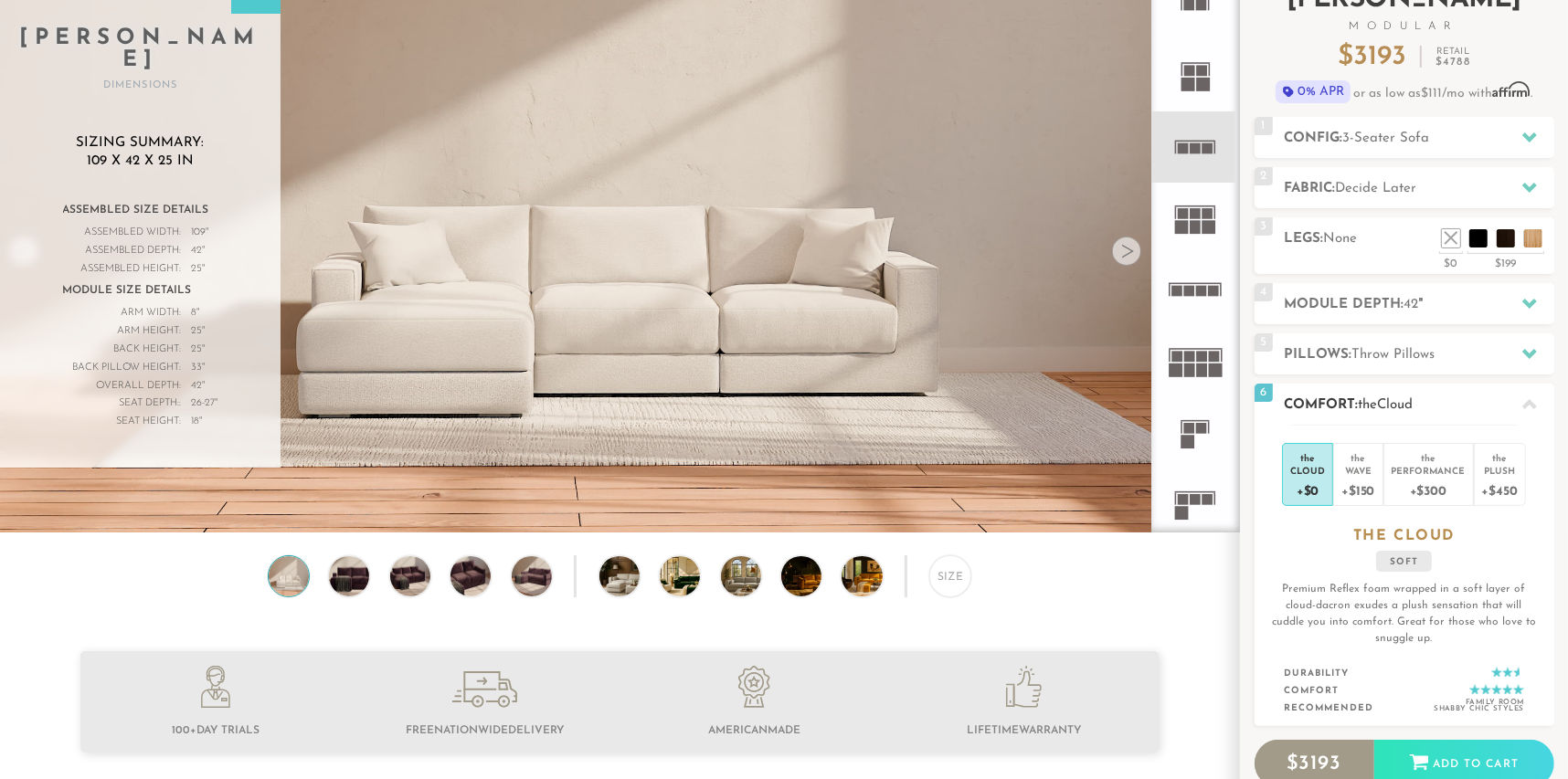
scroll to position [0, 0]
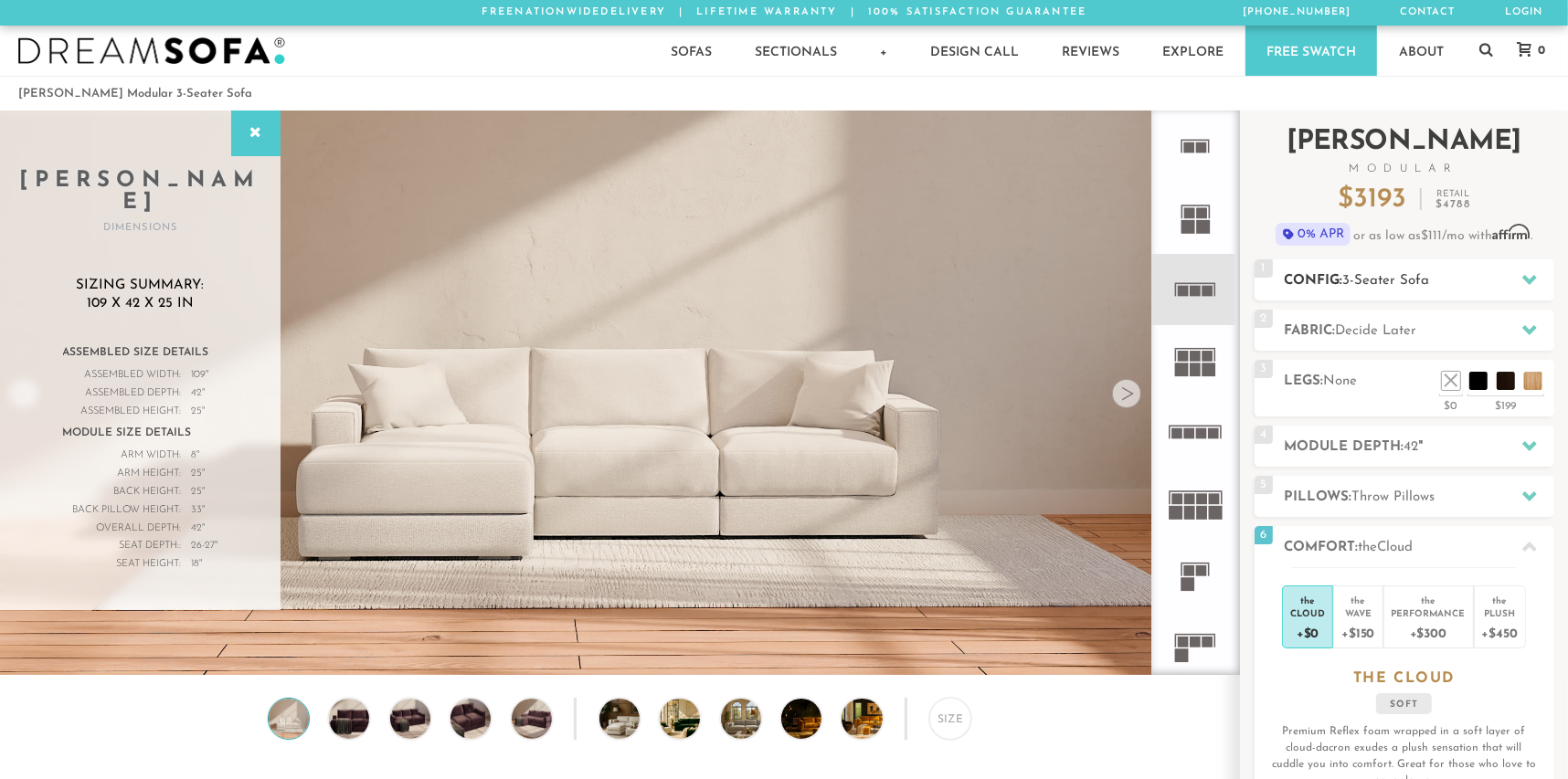
click at [1473, 280] on h2 "Config: 3-Seater Sofa" at bounding box center [1419, 280] width 270 height 21
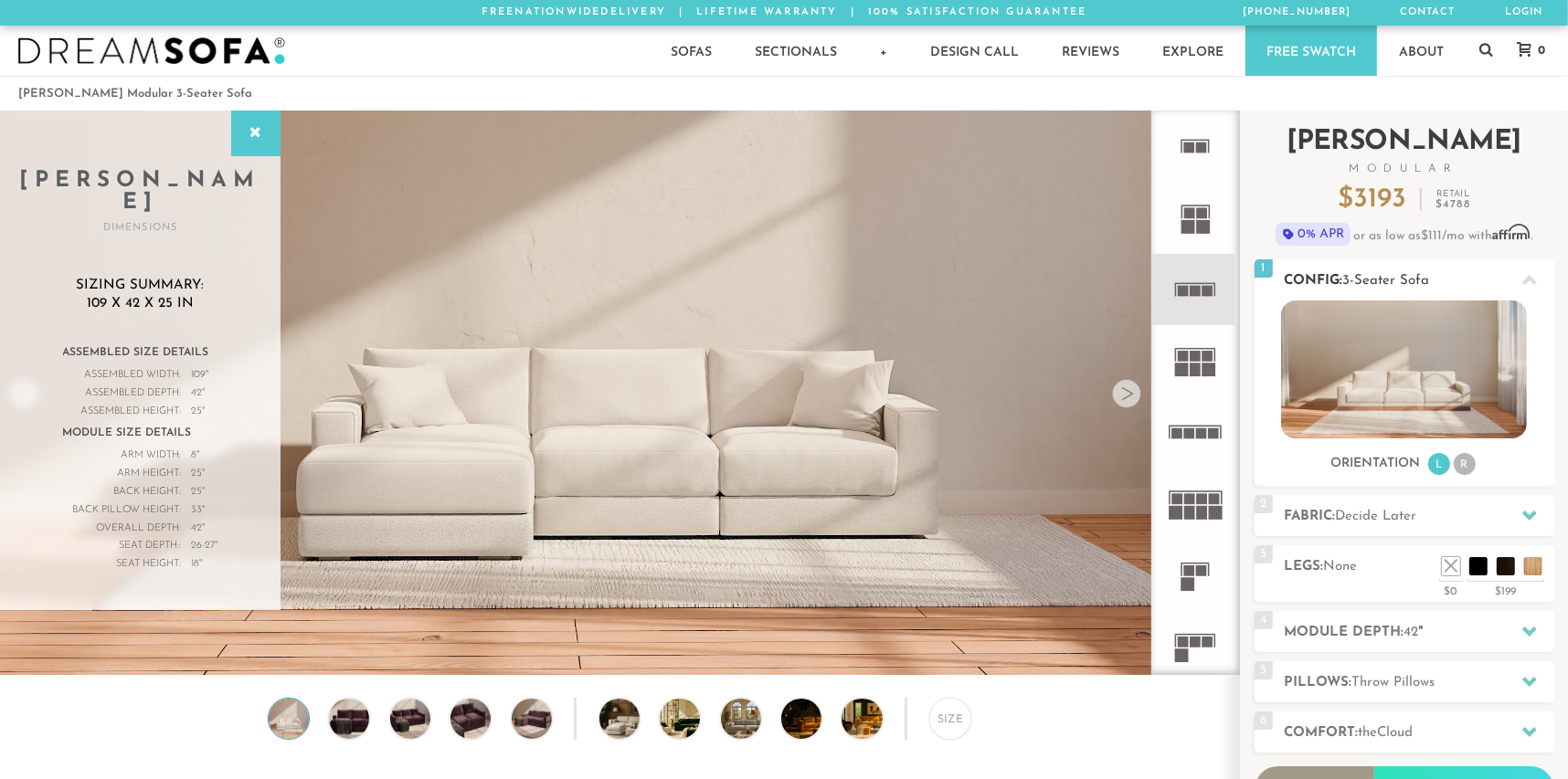
click at [1468, 457] on li "R" at bounding box center [1465, 464] width 22 height 22
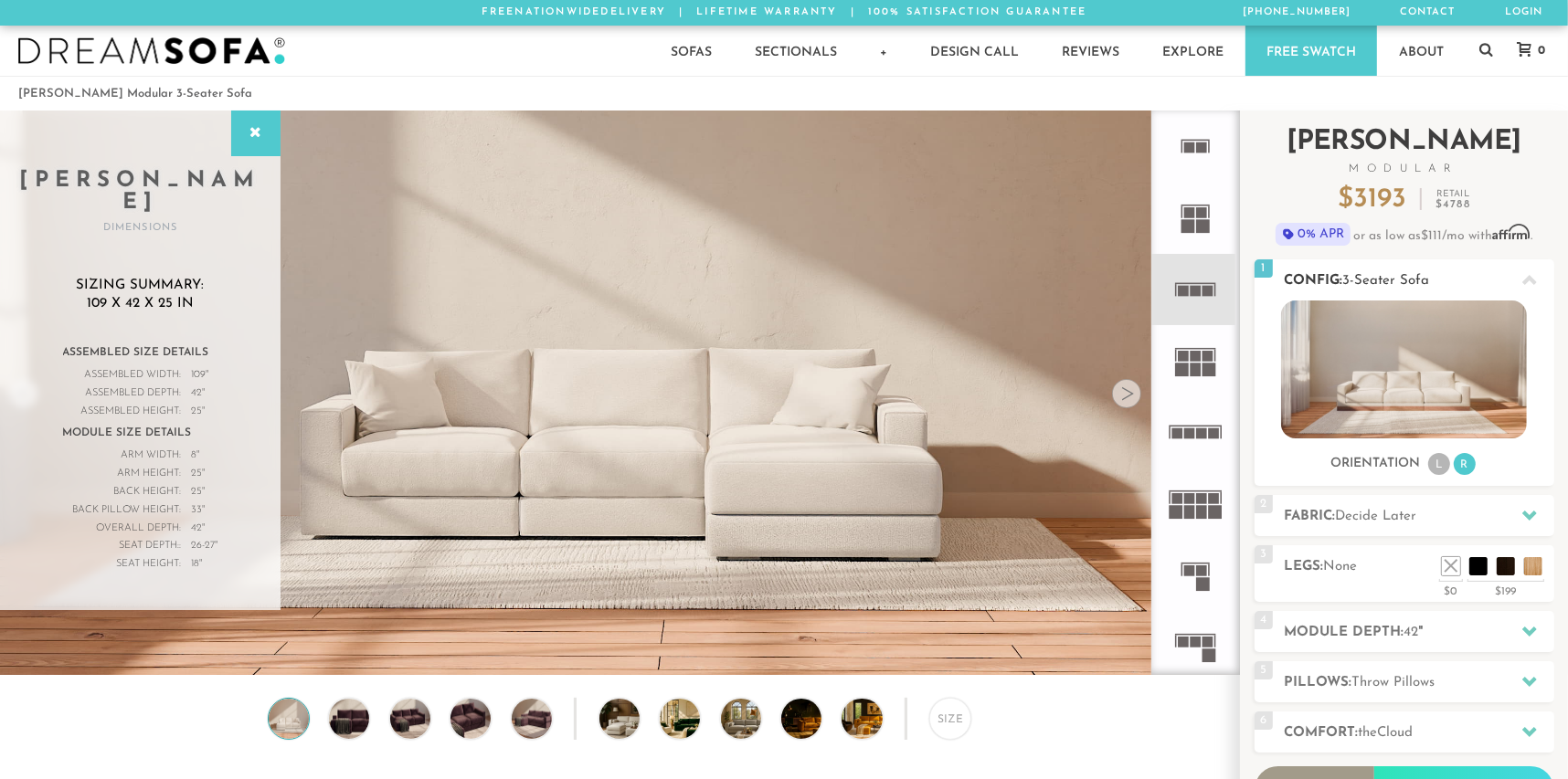
click at [1428, 464] on li "L" at bounding box center [1439, 464] width 22 height 22
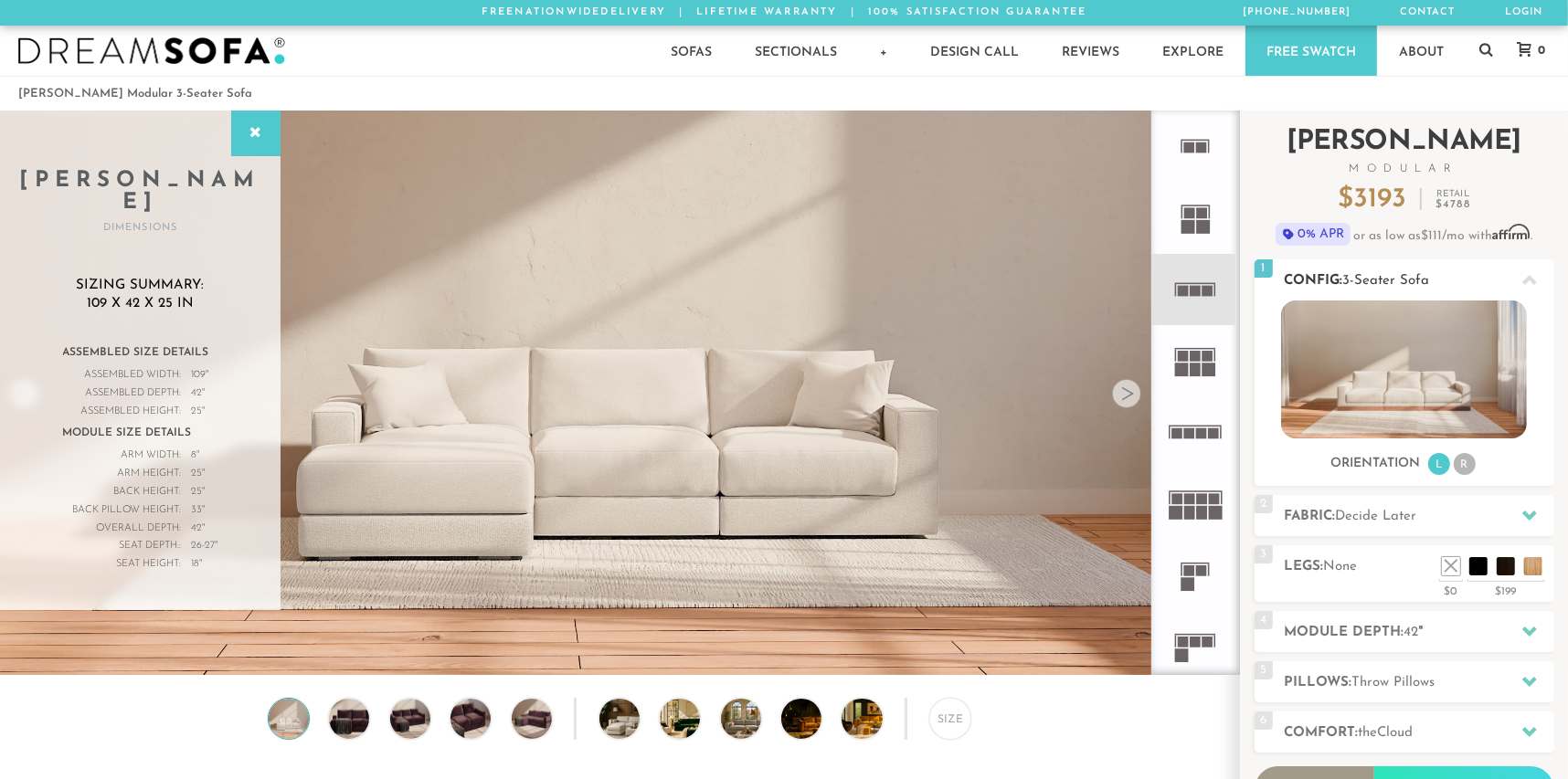
click at [1461, 458] on li "R" at bounding box center [1465, 464] width 22 height 22
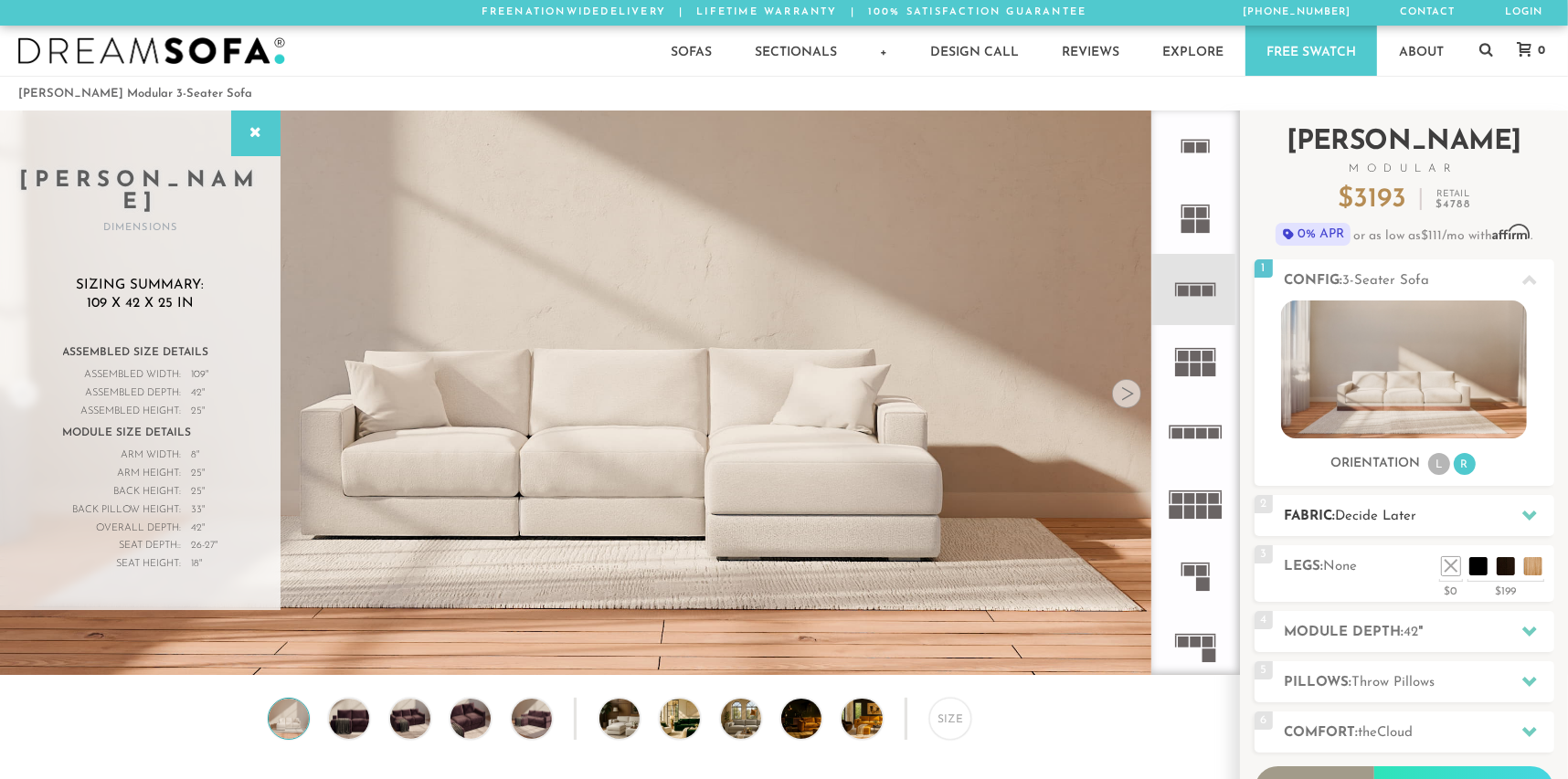
click at [1400, 523] on h2 "Fabric: Decide Later" at bounding box center [1419, 516] width 270 height 21
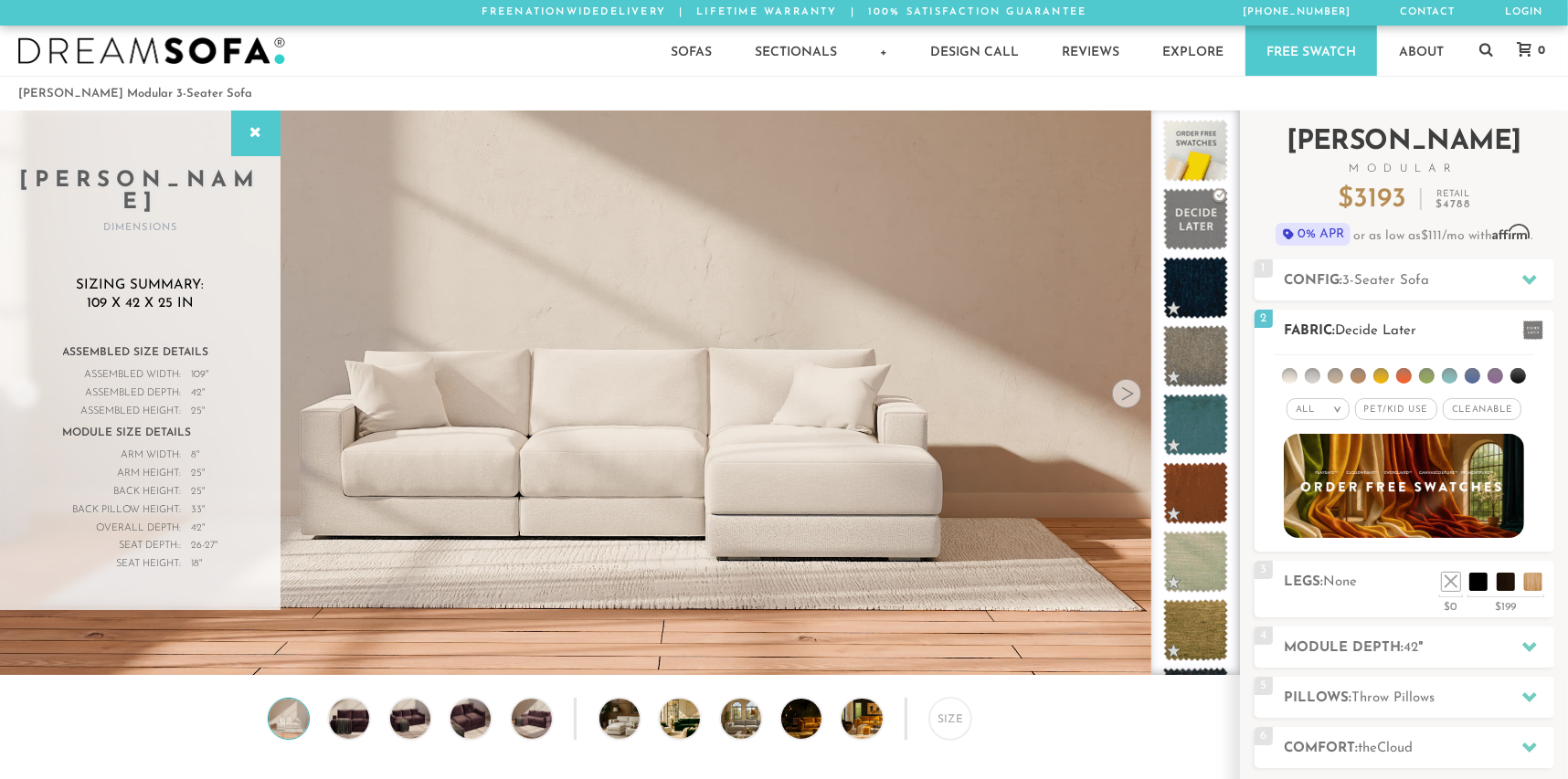
click at [1388, 408] on span "Pet/Kid Use x" at bounding box center [1396, 410] width 82 height 22
click at [1477, 406] on span "Cleanable x" at bounding box center [1489, 410] width 78 height 22
click at [1328, 413] on em ">" at bounding box center [1325, 409] width 14 height 9
click at [1300, 527] on li "Durable" at bounding box center [1304, 538] width 63 height 25
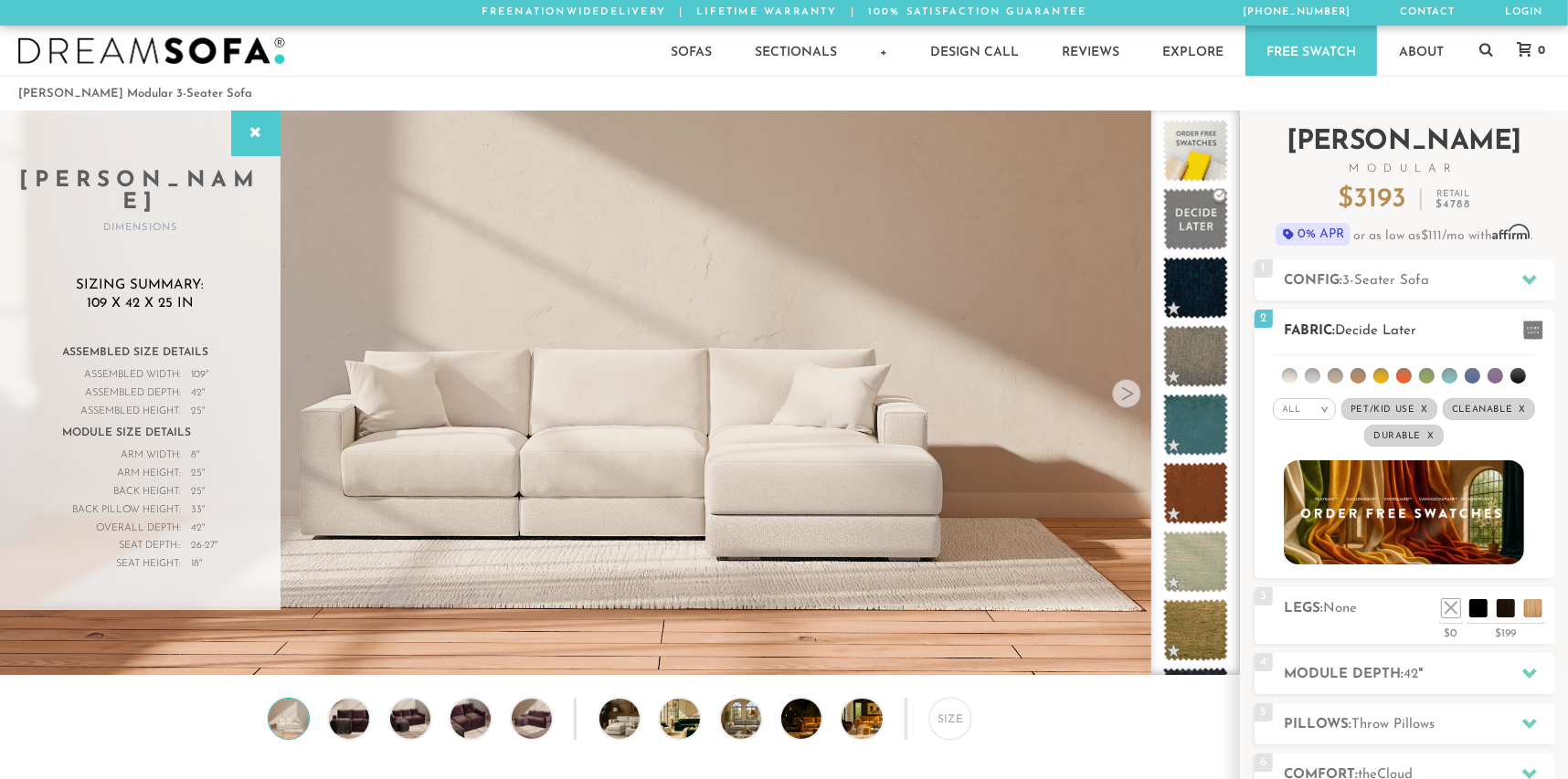
click at [1322, 407] on em ">" at bounding box center [1325, 409] width 14 height 9
click at [1303, 527] on li "Durable" at bounding box center [1304, 538] width 63 height 25
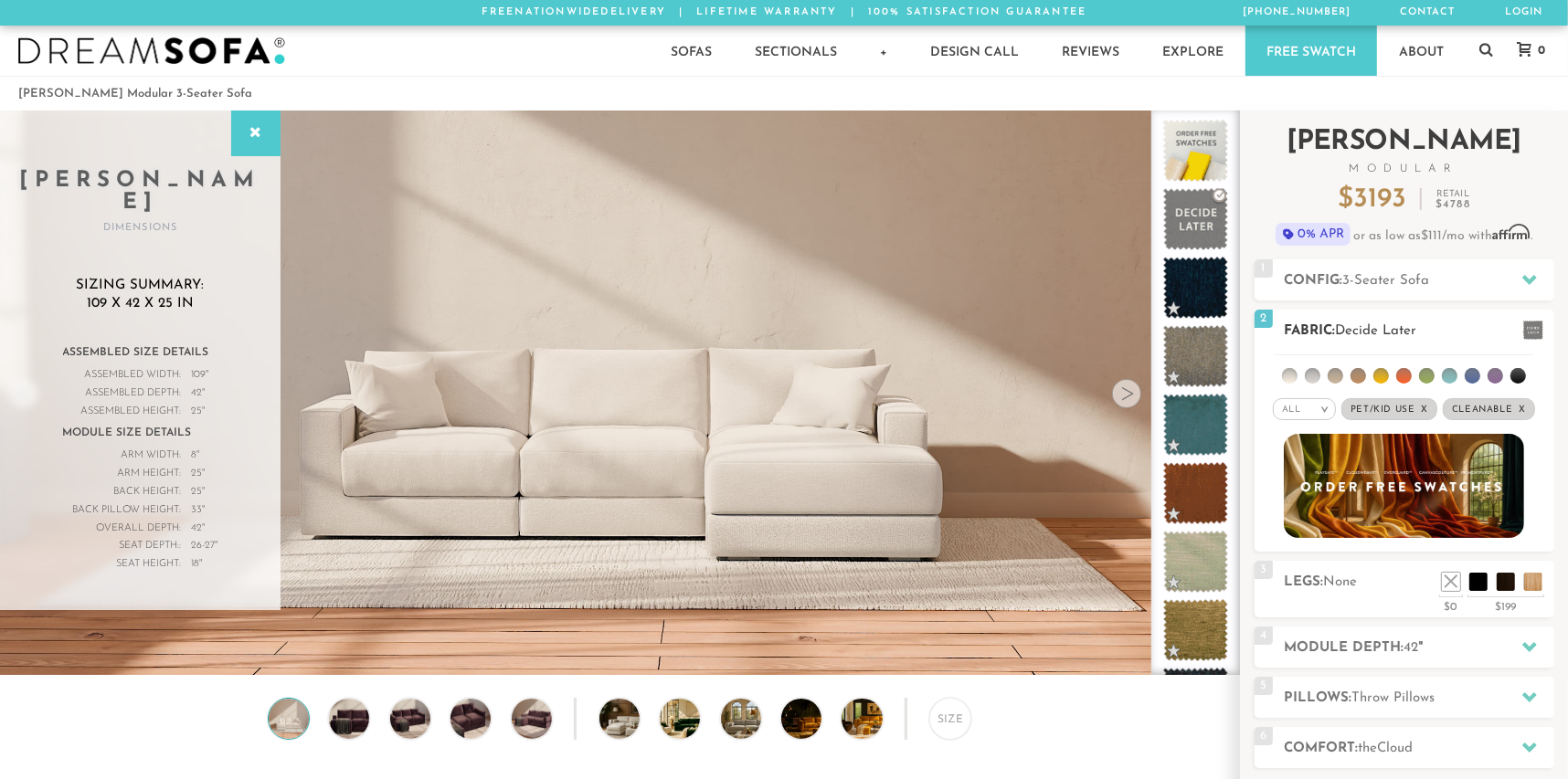
click at [1362, 371] on li at bounding box center [1358, 376] width 16 height 16
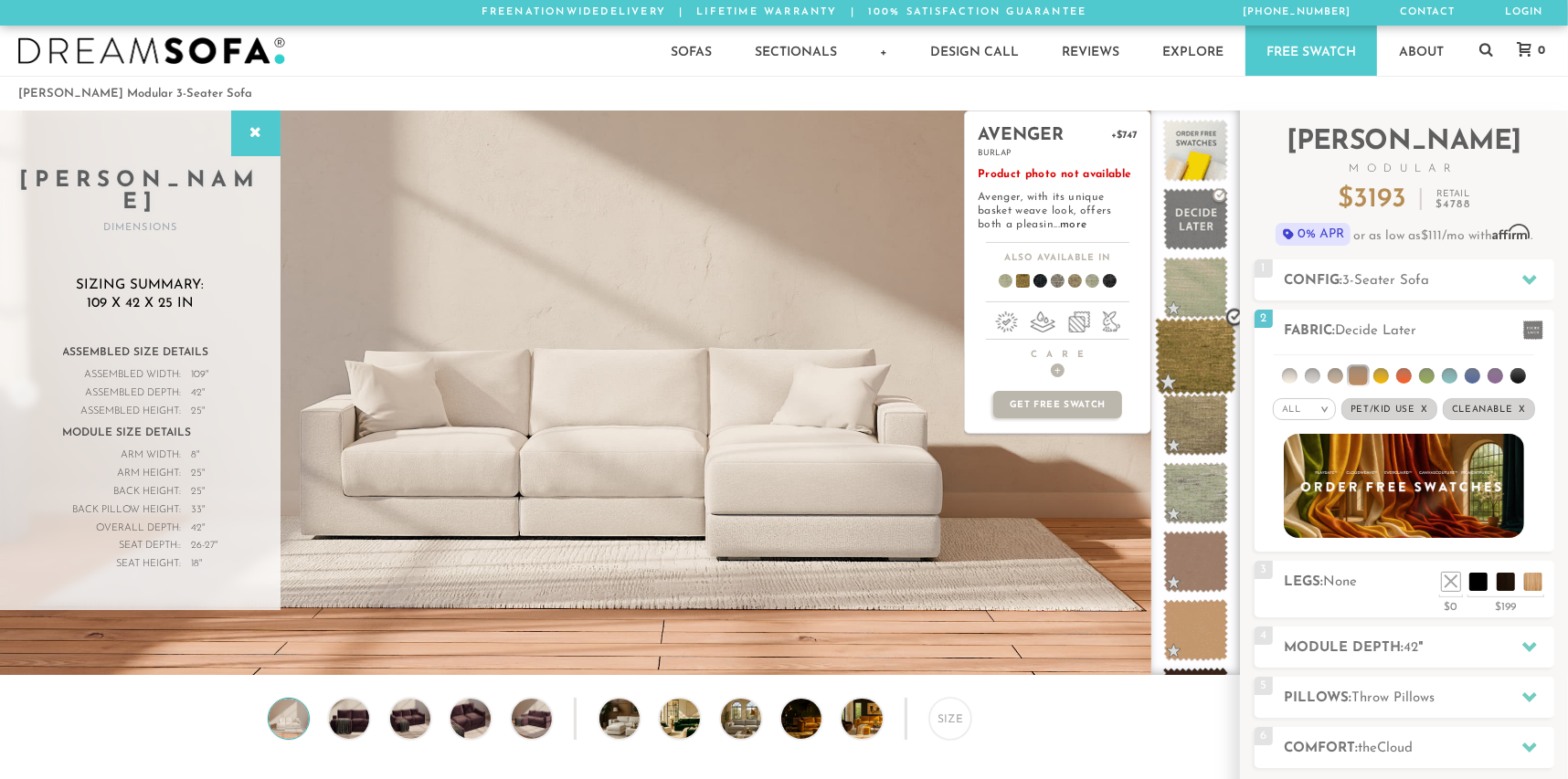
click at [1201, 353] on span at bounding box center [1196, 357] width 81 height 77
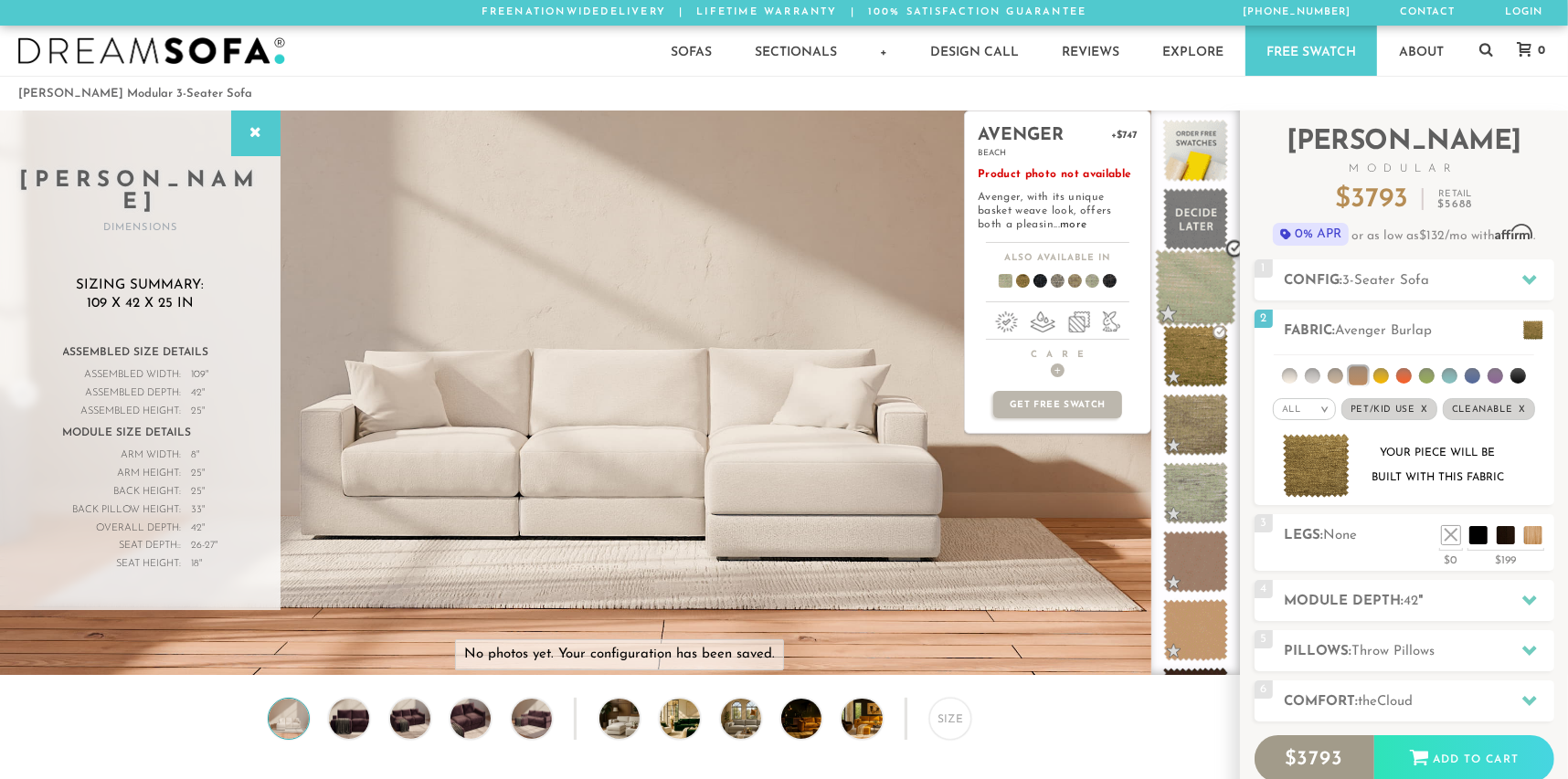
click at [1195, 284] on span at bounding box center [1196, 288] width 81 height 77
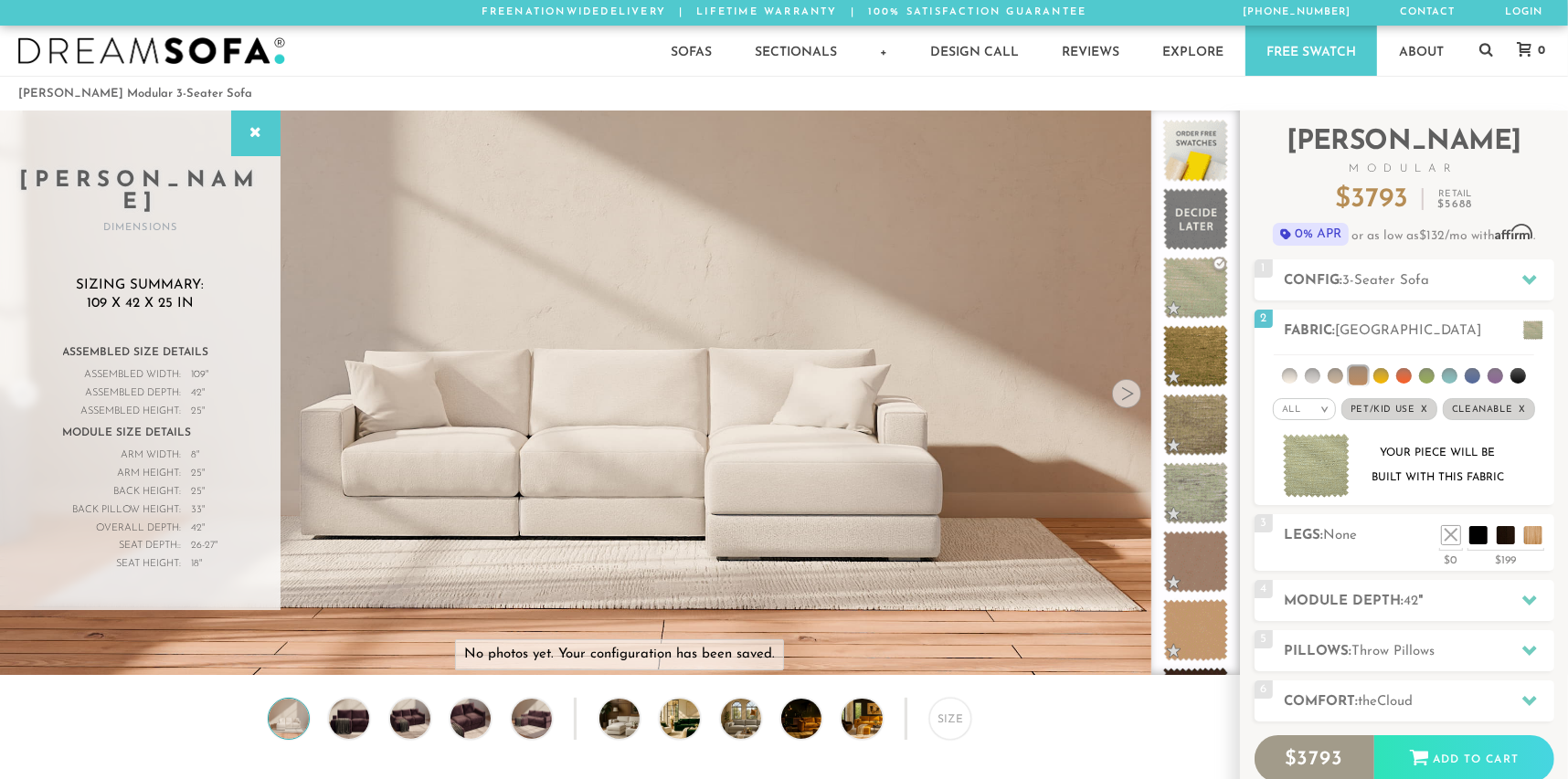
click at [184, 55] on img at bounding box center [152, 51] width 267 height 27
